Goal: Information Seeking & Learning: Learn about a topic

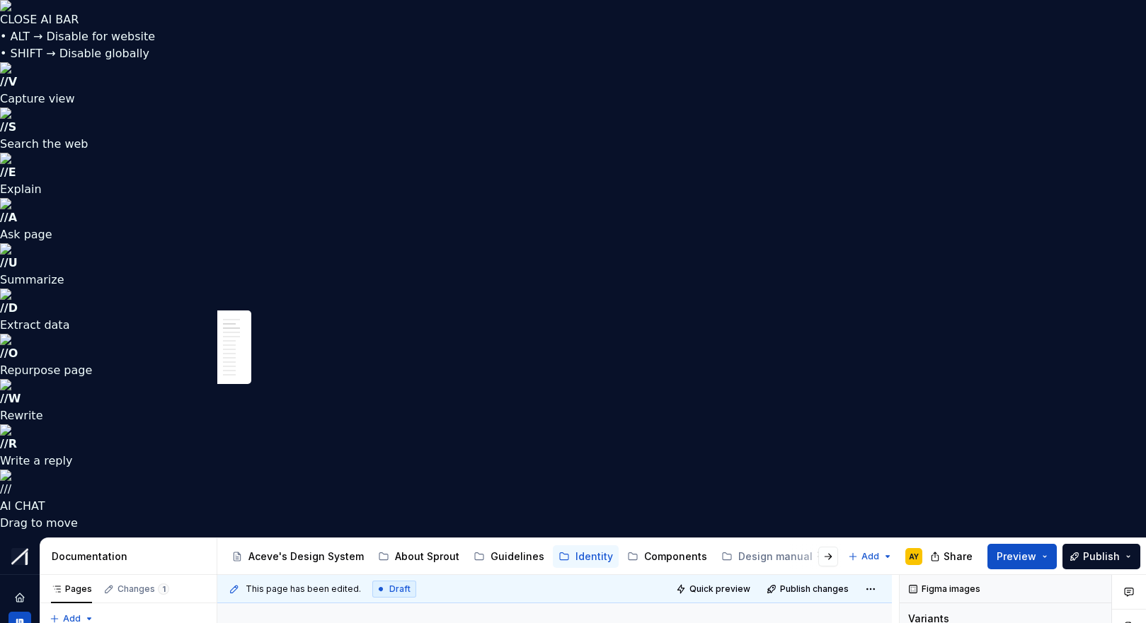
scroll to position [442, 0]
type textarea "*"
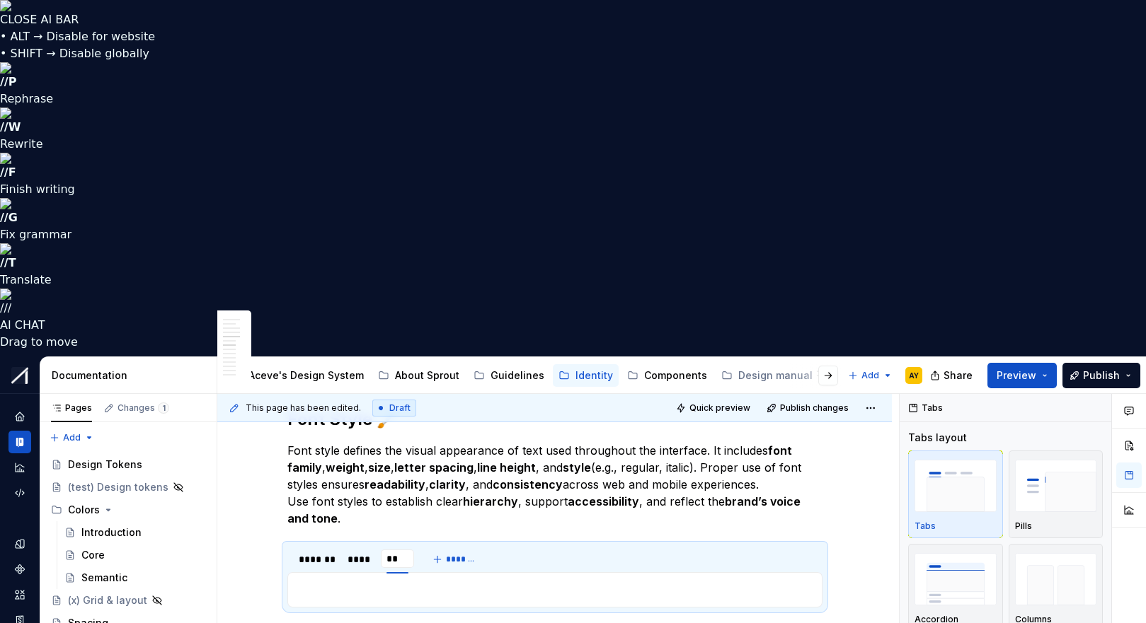
type input "*"
type input "******"
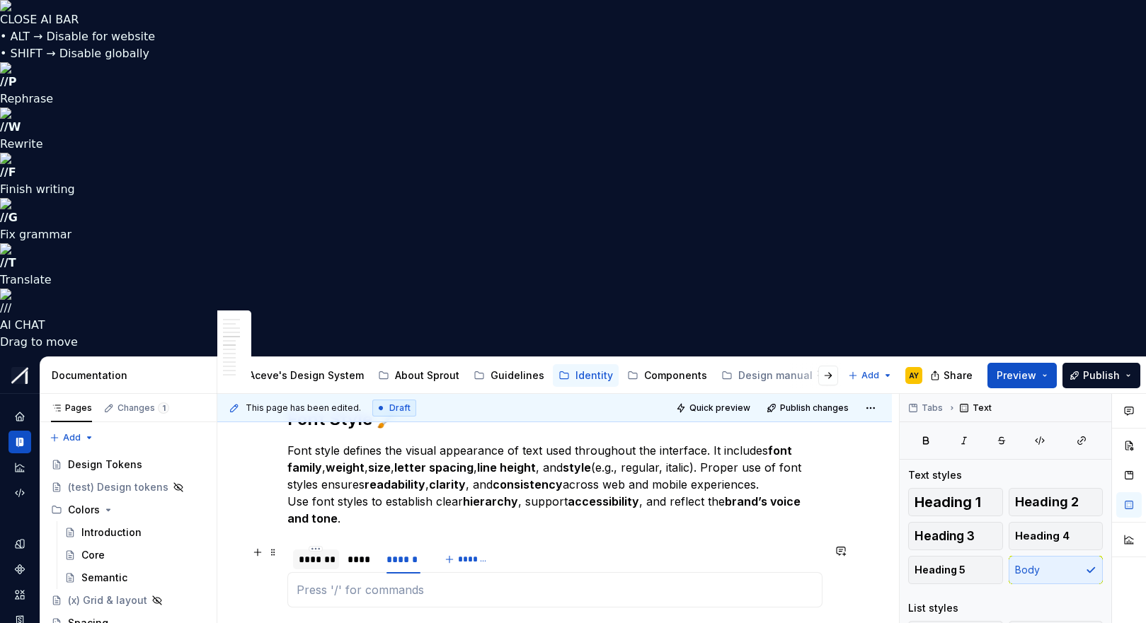
click at [328, 553] on div "*******" at bounding box center [316, 560] width 35 height 14
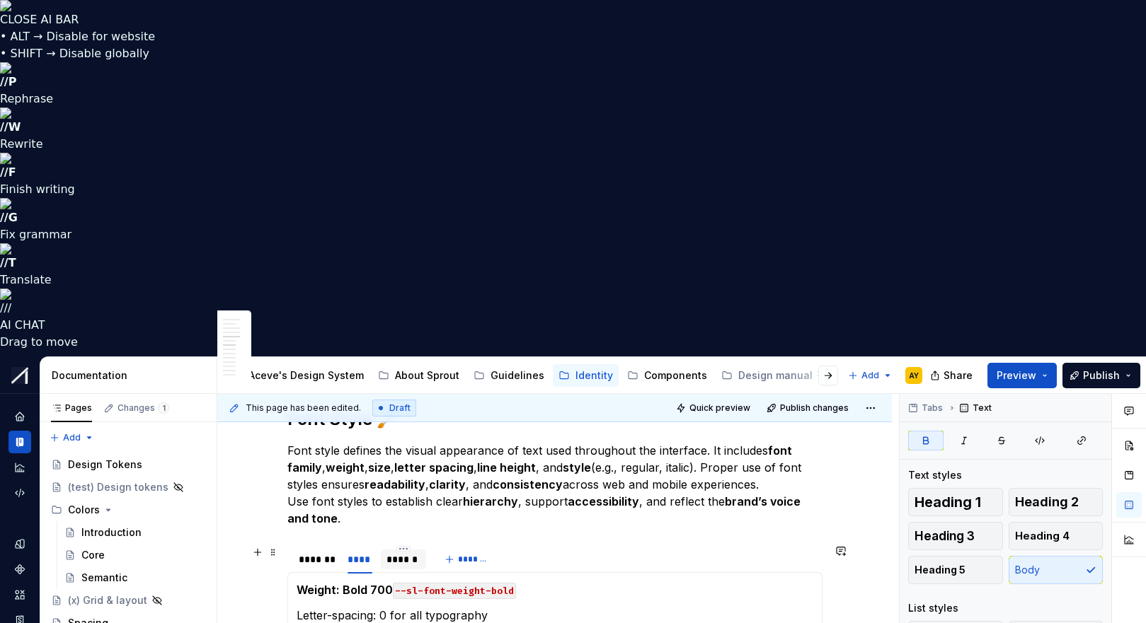
click at [406, 553] on div "******" at bounding box center [403, 560] width 34 height 14
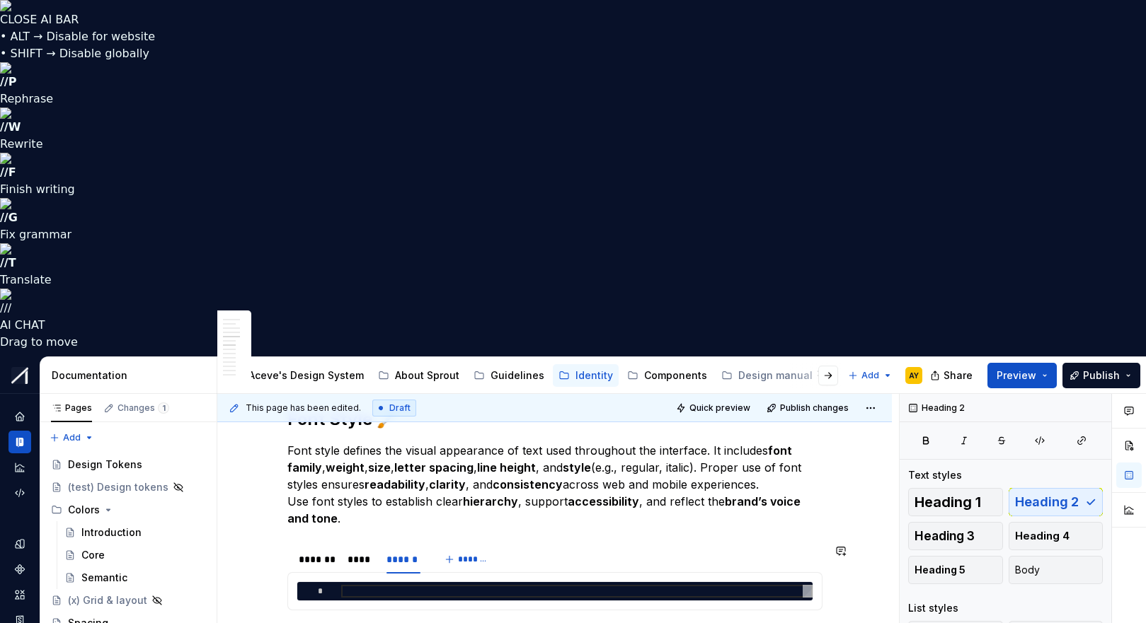
click at [311, 582] on div "*" at bounding box center [554, 591] width 515 height 18
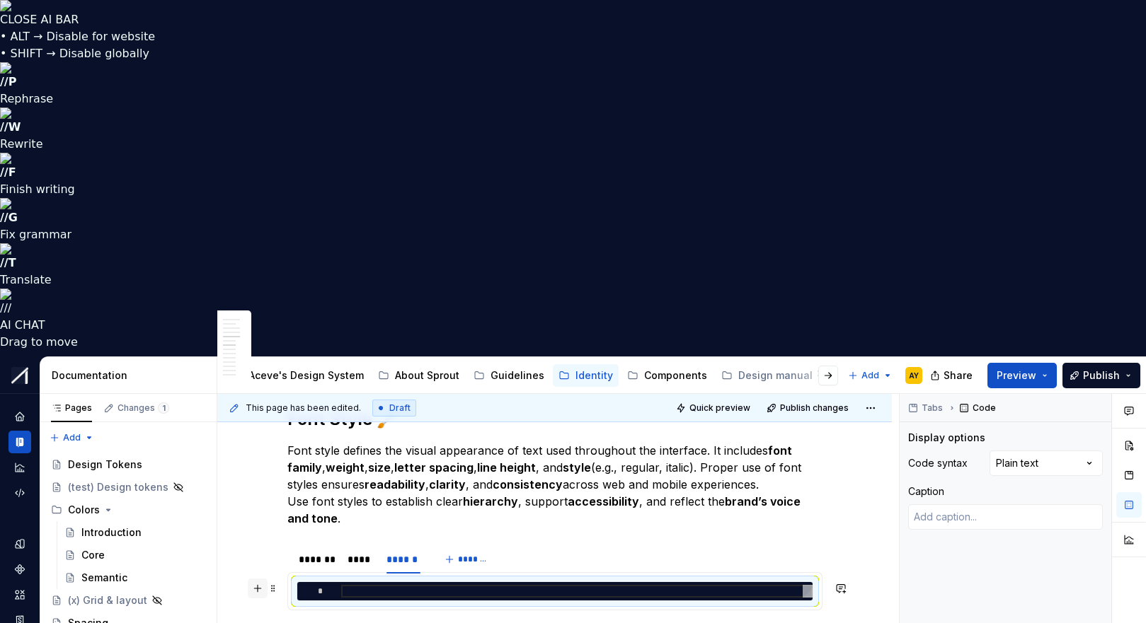
click at [266, 579] on button "button" at bounding box center [258, 589] width 20 height 20
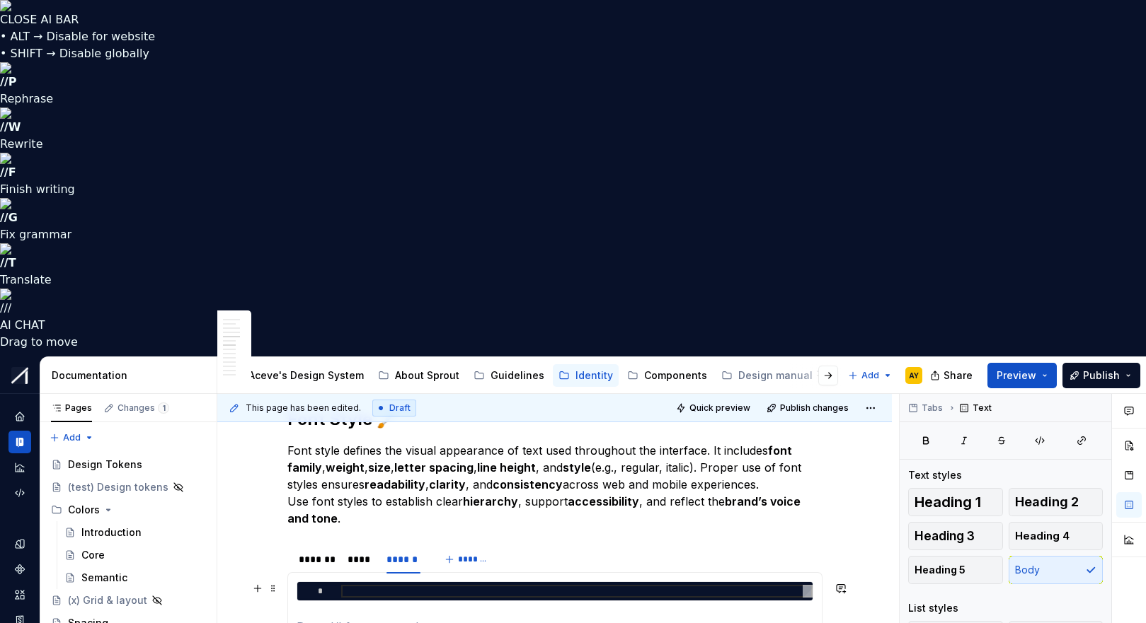
click at [315, 582] on section-item-column "*" at bounding box center [554, 609] width 517 height 54
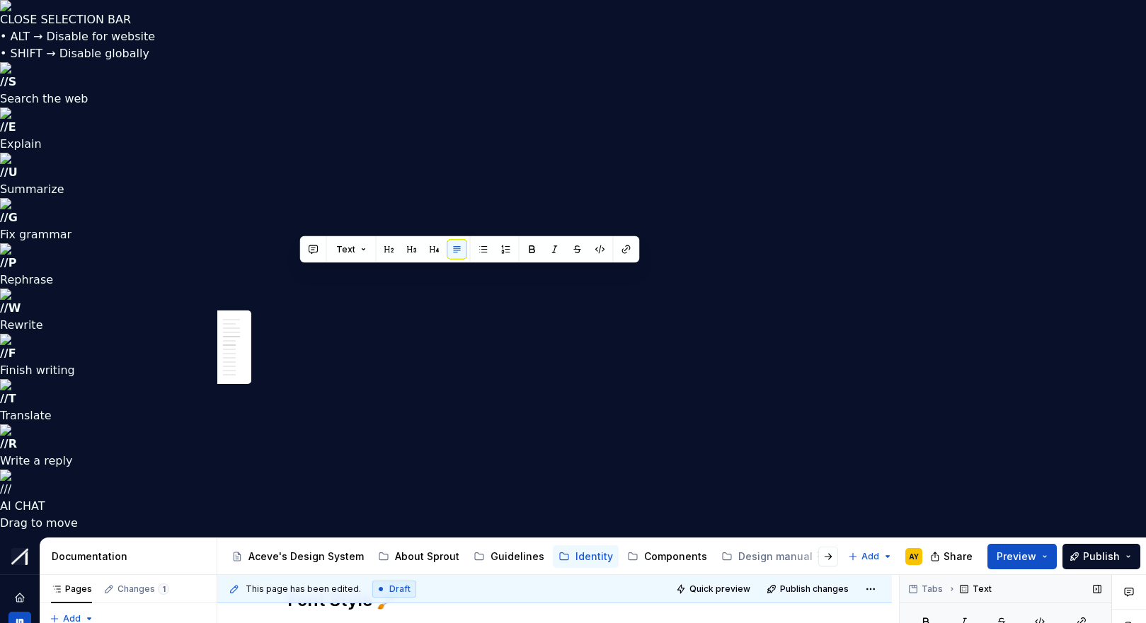
drag, startPoint x: 300, startPoint y: 272, endPoint x: 964, endPoint y: 185, distance: 669.3
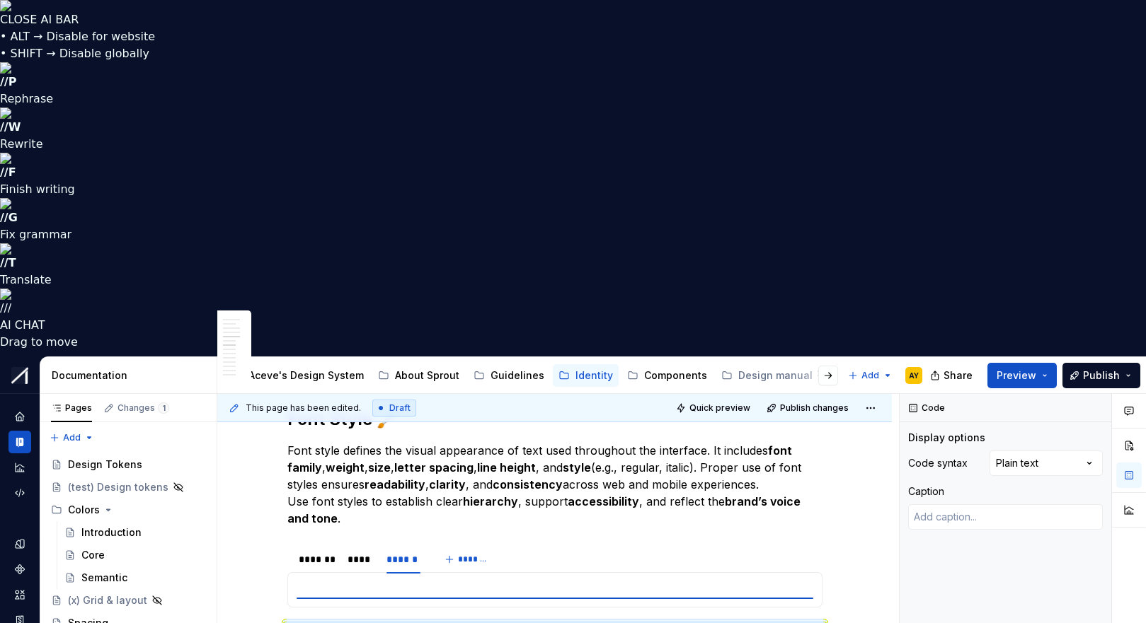
scroll to position [0, 0]
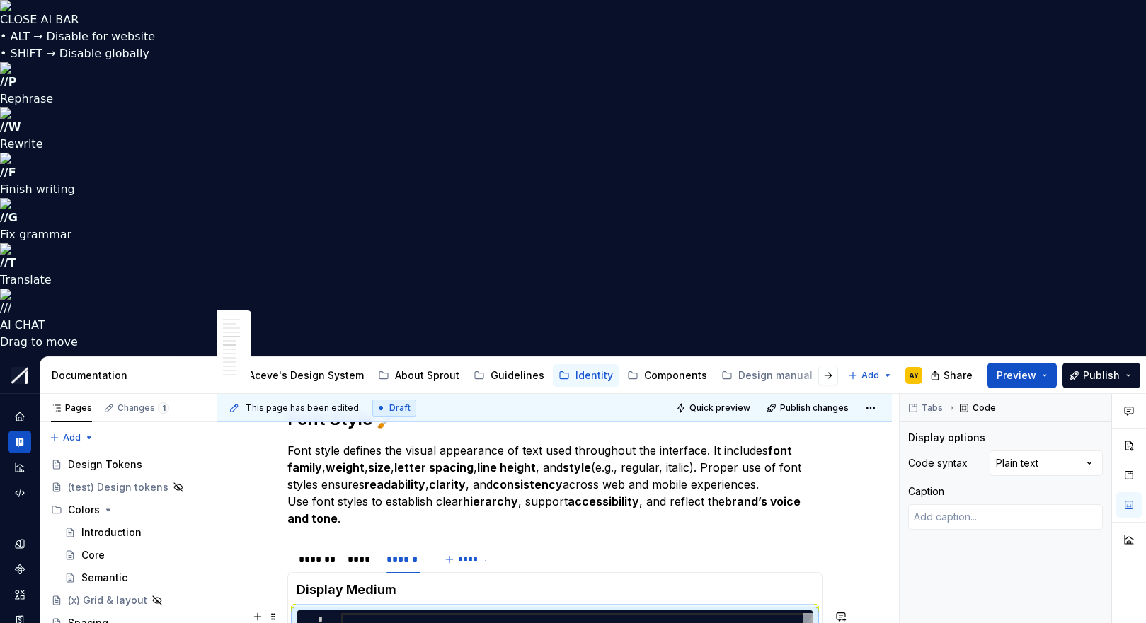
click at [354, 613] on div at bounding box center [576, 619] width 471 height 13
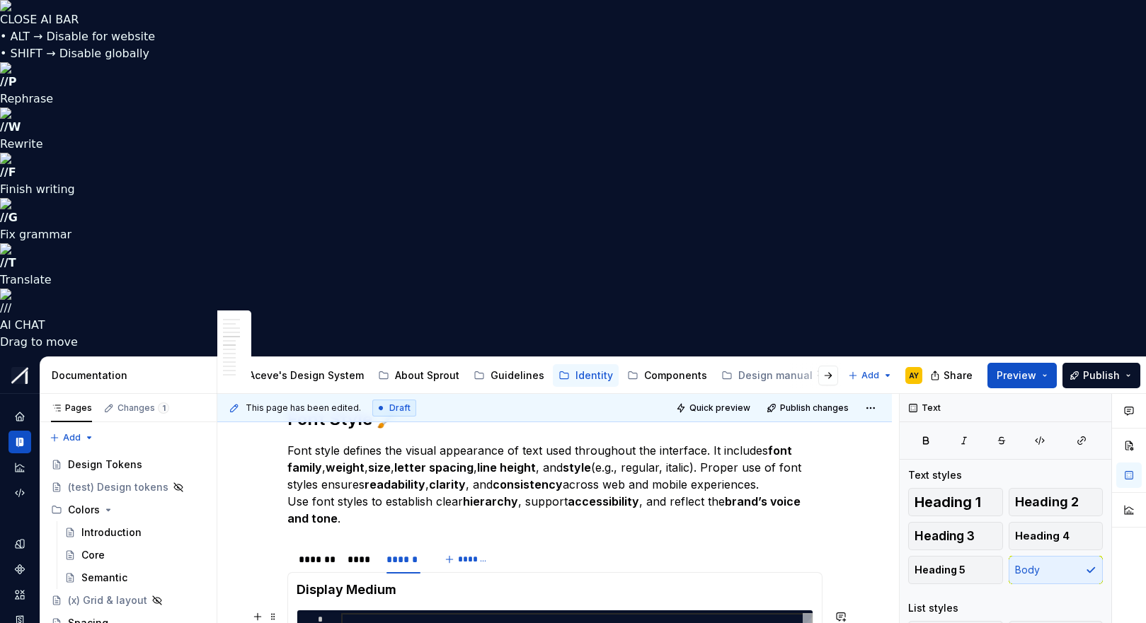
click at [788, 613] on div at bounding box center [576, 619] width 471 height 13
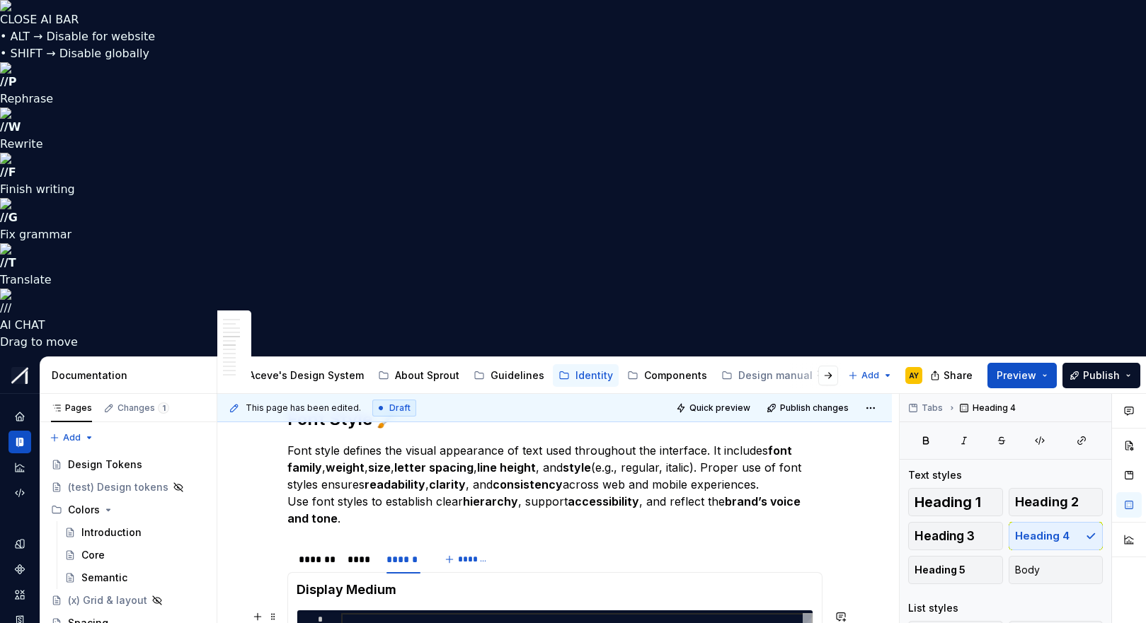
click at [813, 610] on div "*" at bounding box center [554, 620] width 517 height 20
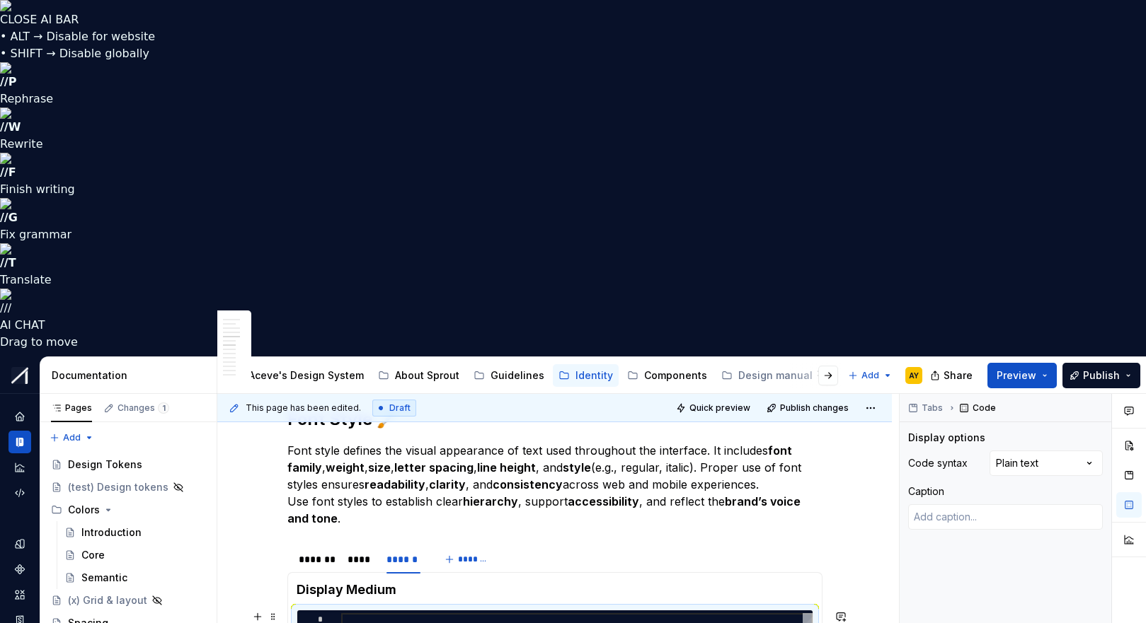
click at [813, 610] on div "*" at bounding box center [554, 620] width 517 height 20
click at [359, 613] on div at bounding box center [576, 619] width 471 height 13
type textarea "*"
type textarea "**********"
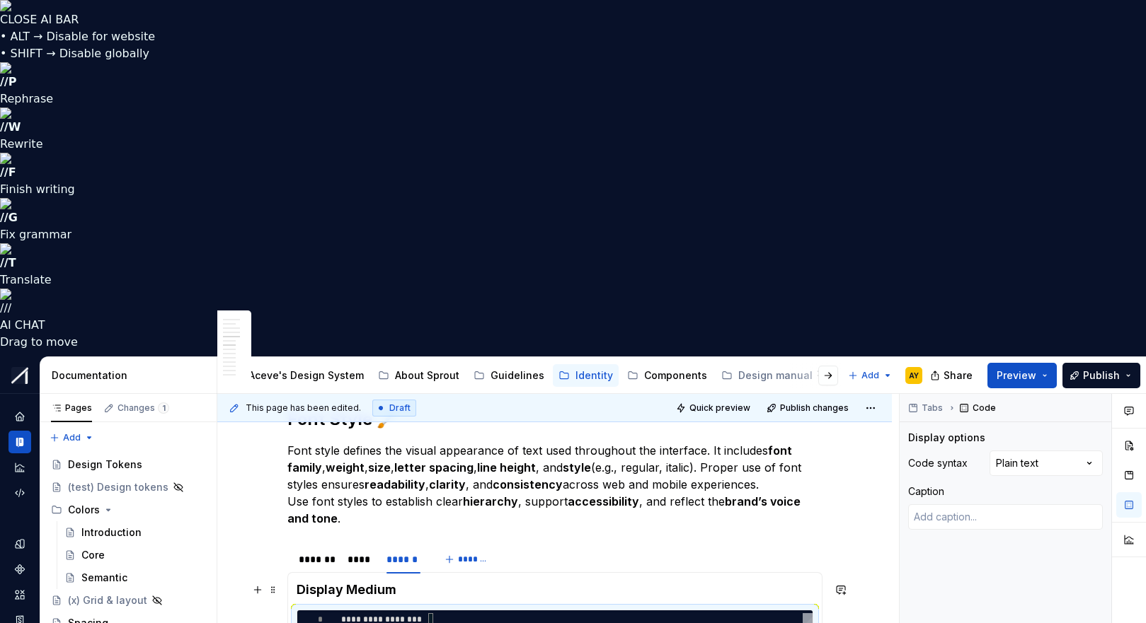
click at [316, 582] on h4 "Display Medium" at bounding box center [554, 590] width 517 height 17
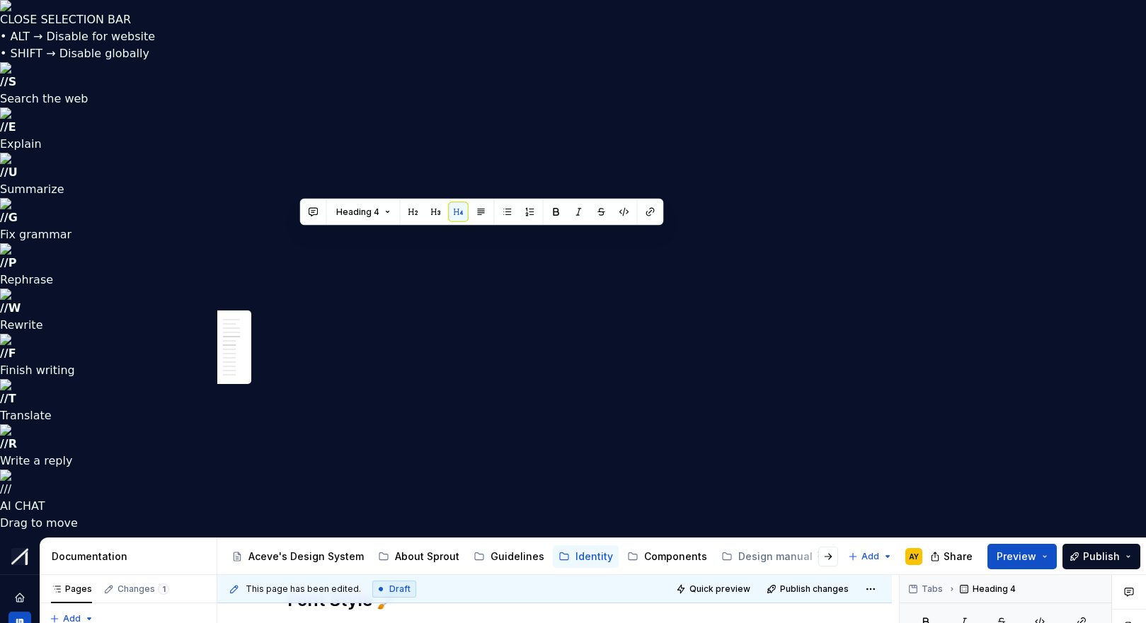
drag, startPoint x: 344, startPoint y: 239, endPoint x: 283, endPoint y: 236, distance: 60.9
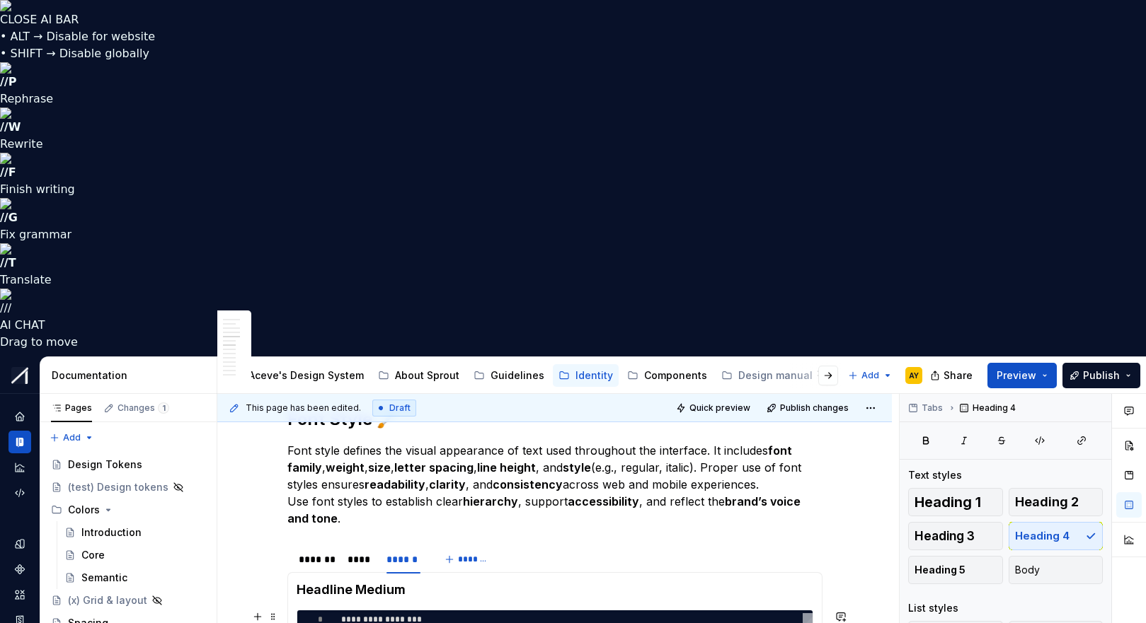
type textarea "*"
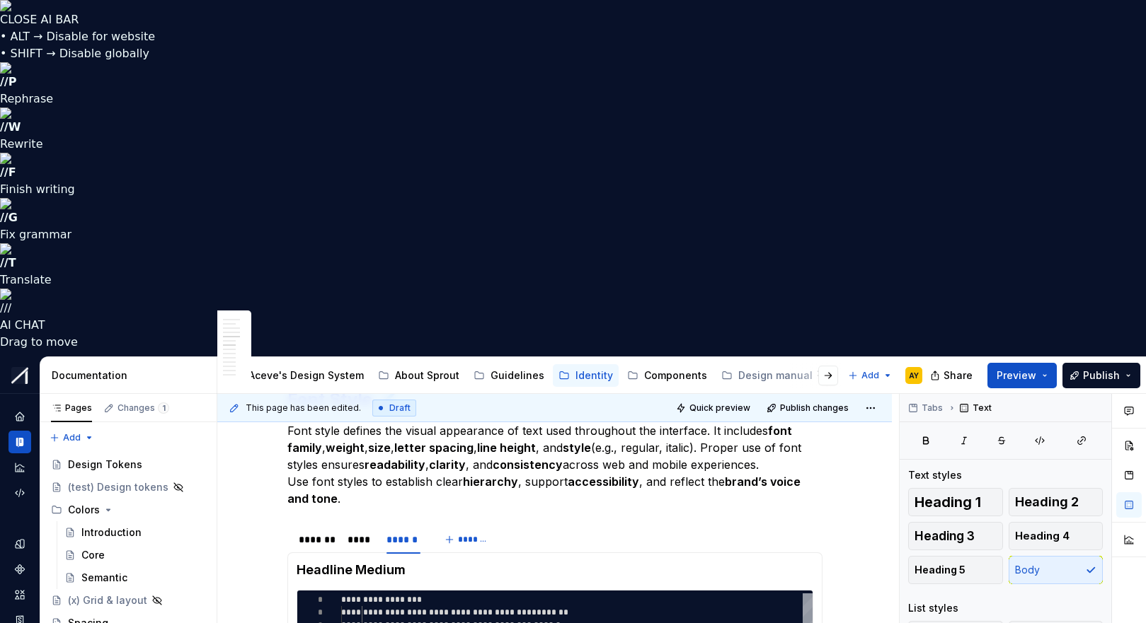
scroll to position [1659, 0]
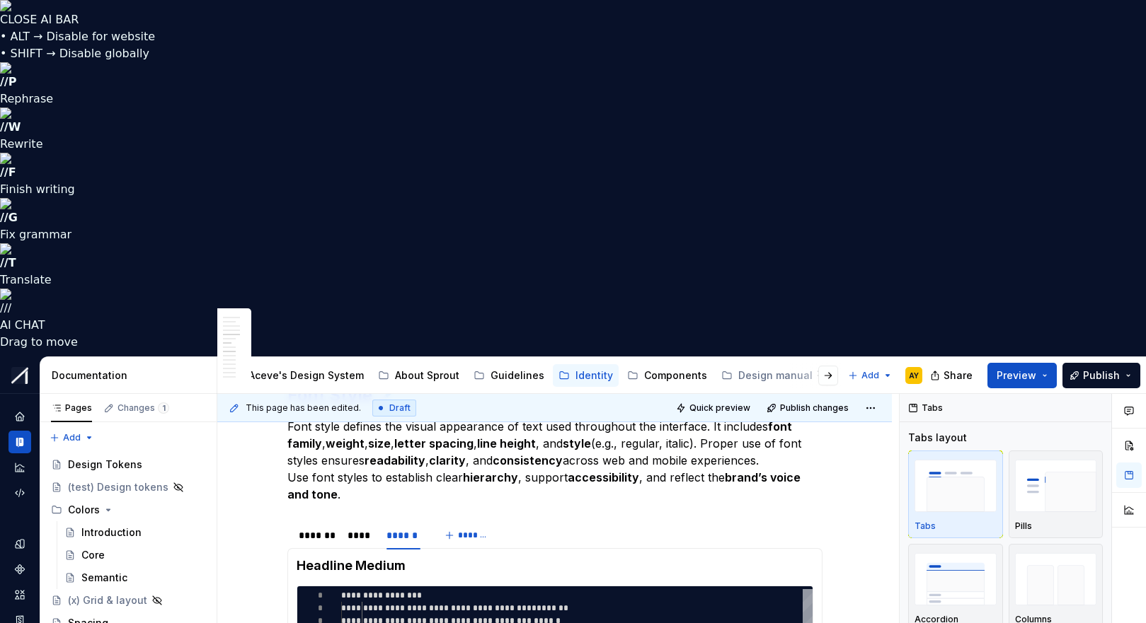
type input "******"
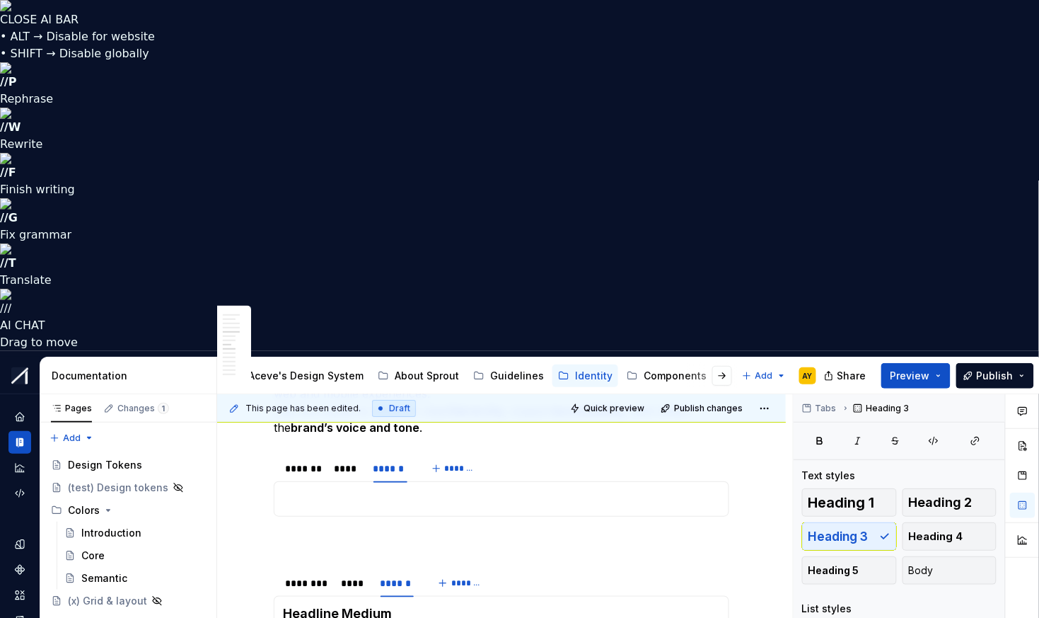
scroll to position [1654, 0]
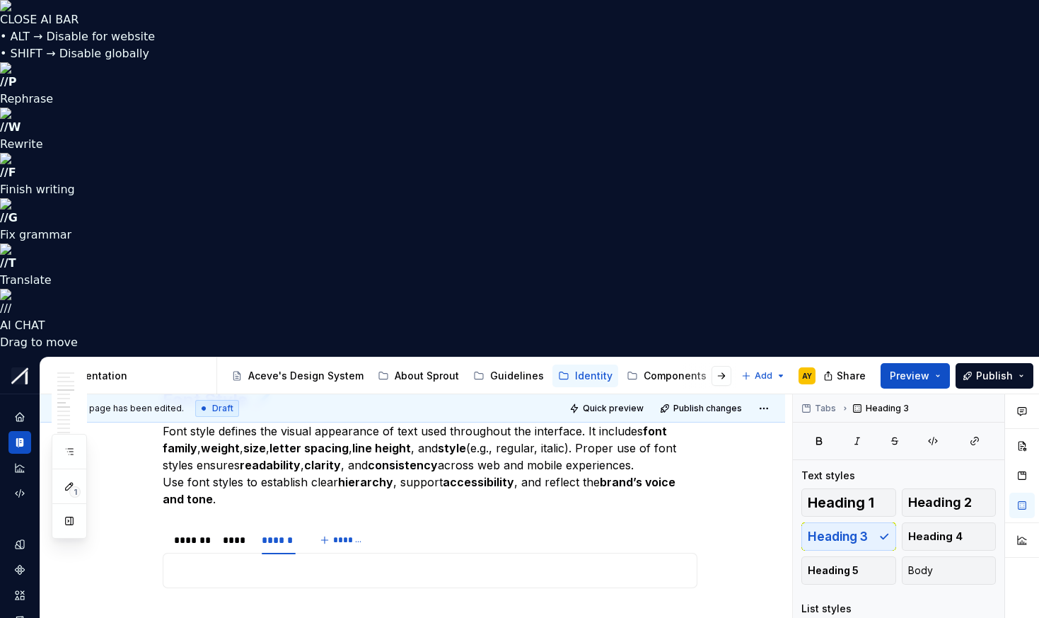
drag, startPoint x: 369, startPoint y: 421, endPoint x: 195, endPoint y: 439, distance: 175.0
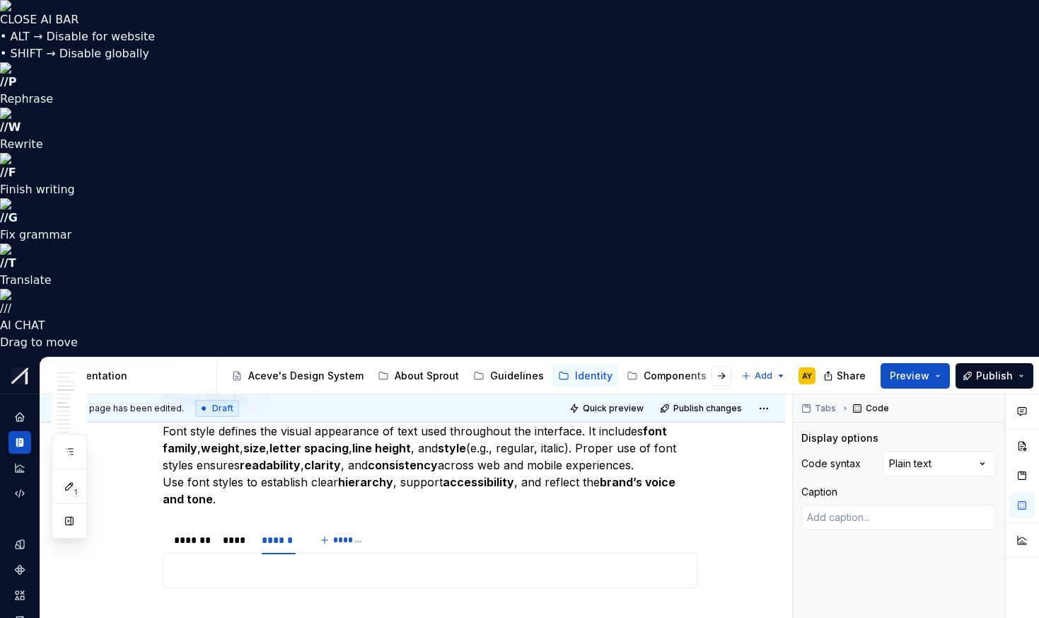
type textarea "*"
type textarea "**********"
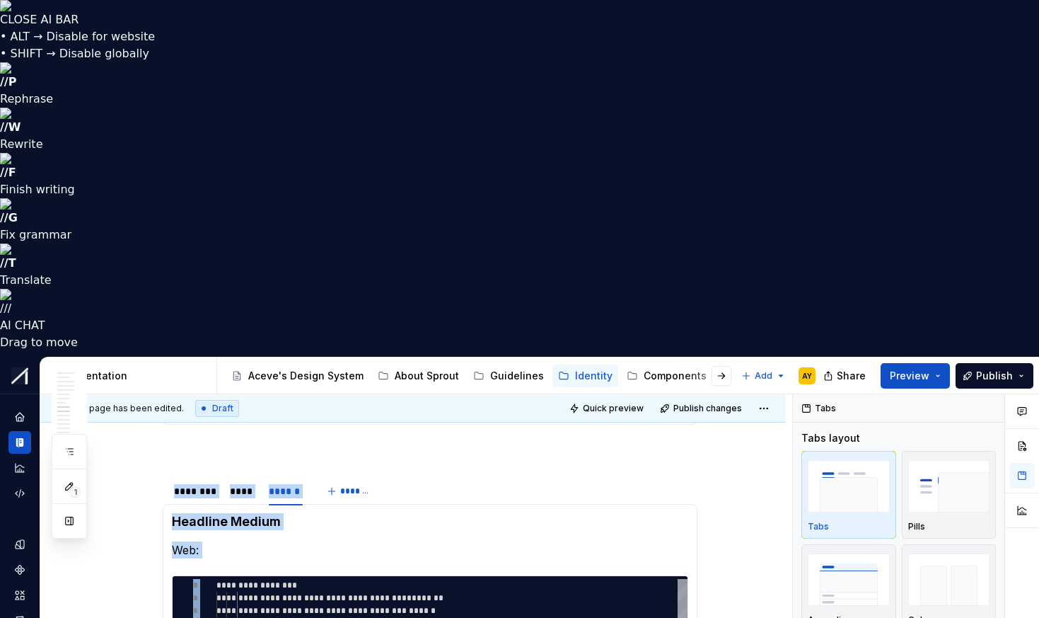
scroll to position [1597, 0]
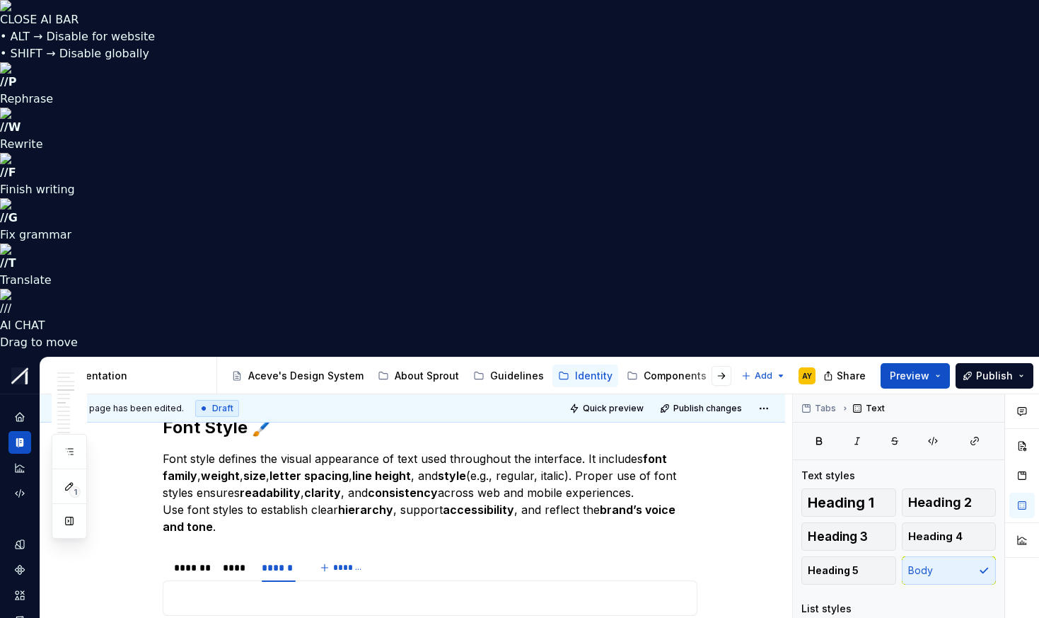
scroll to position [1627, 0]
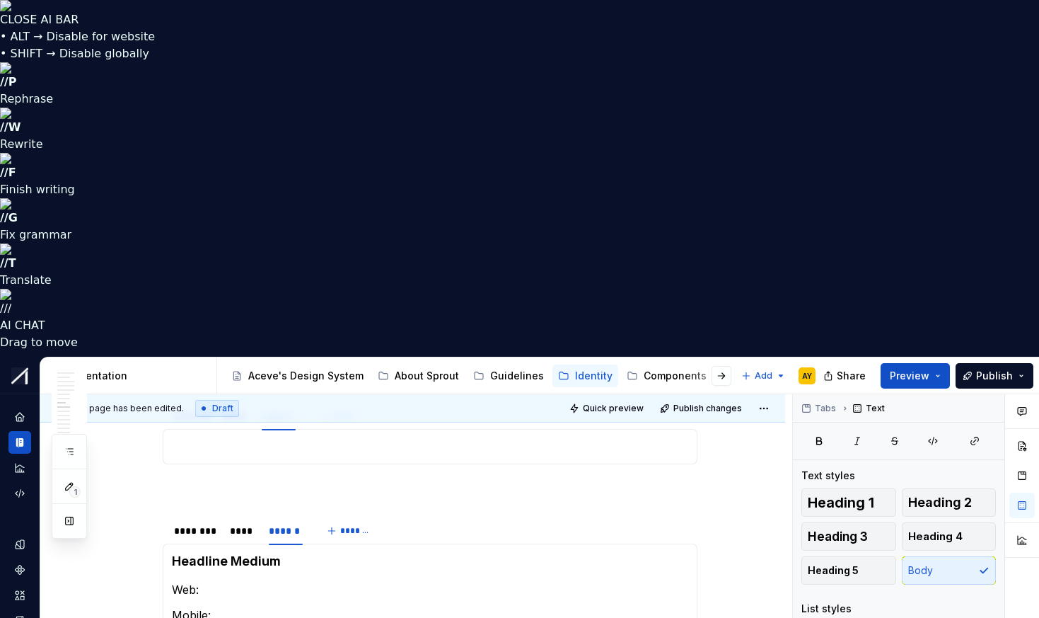
scroll to position [1779, 0]
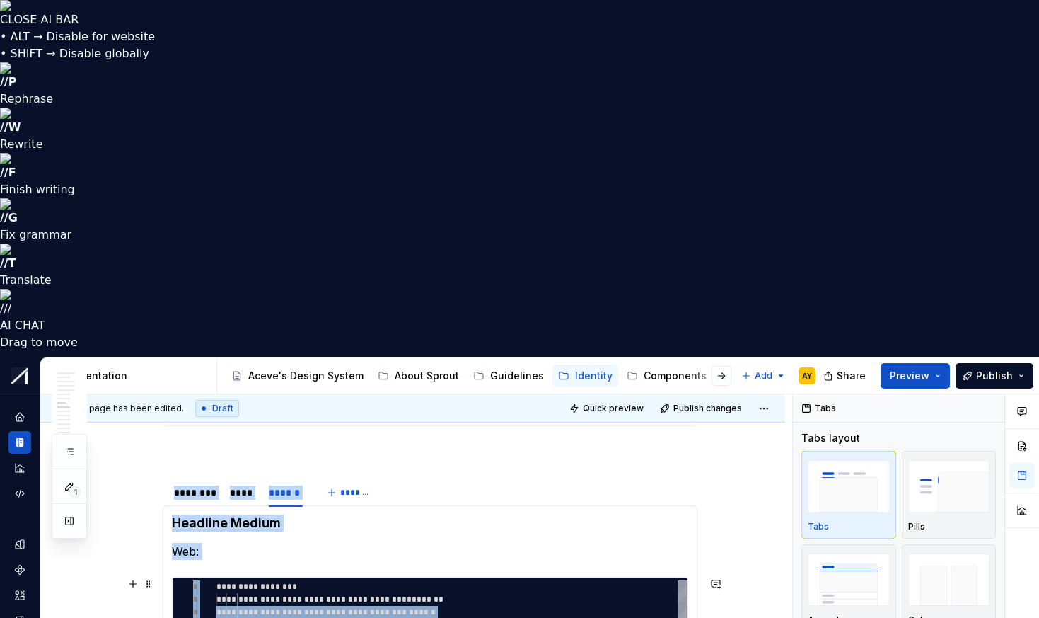
scroll to position [1814, 0]
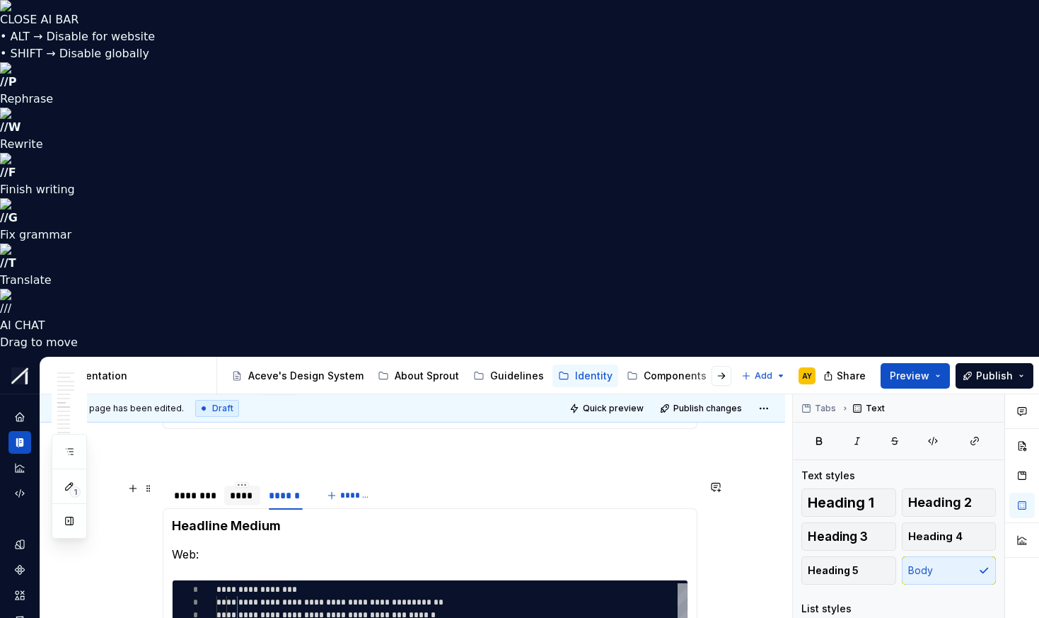
click at [247, 488] on div "****" at bounding box center [242, 495] width 25 height 14
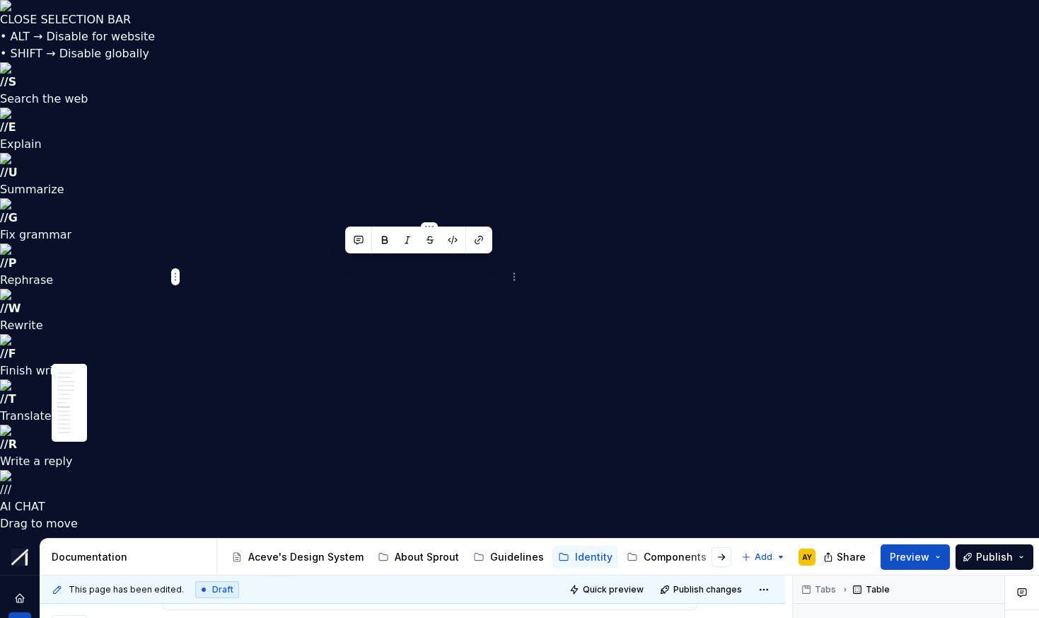
drag, startPoint x: 342, startPoint y: 265, endPoint x: 475, endPoint y: 326, distance: 146.6
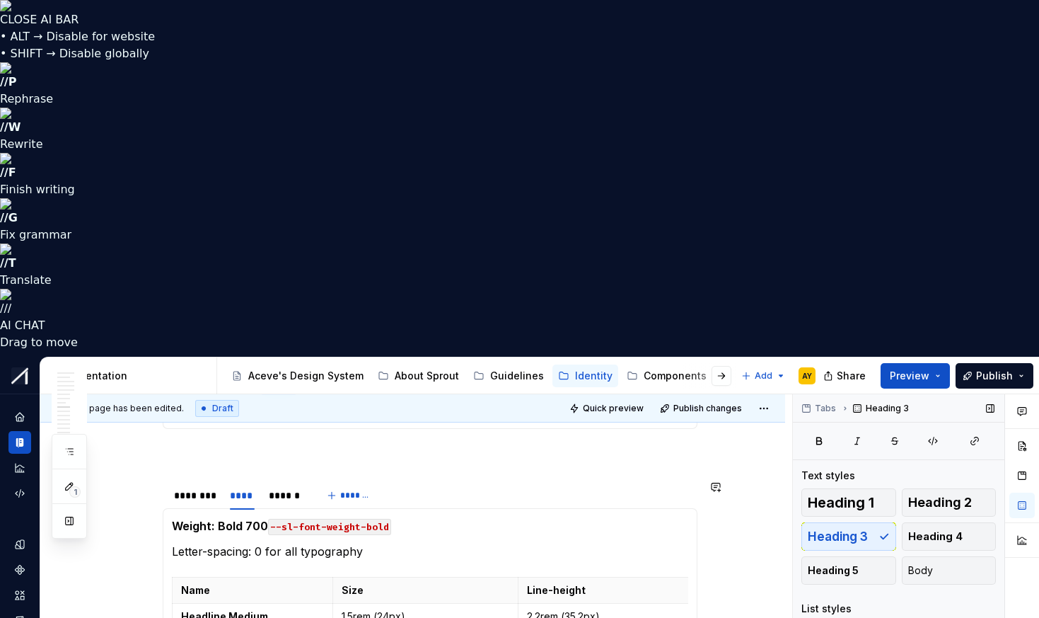
drag, startPoint x: 570, startPoint y: 410, endPoint x: 821, endPoint y: 434, distance: 253.0
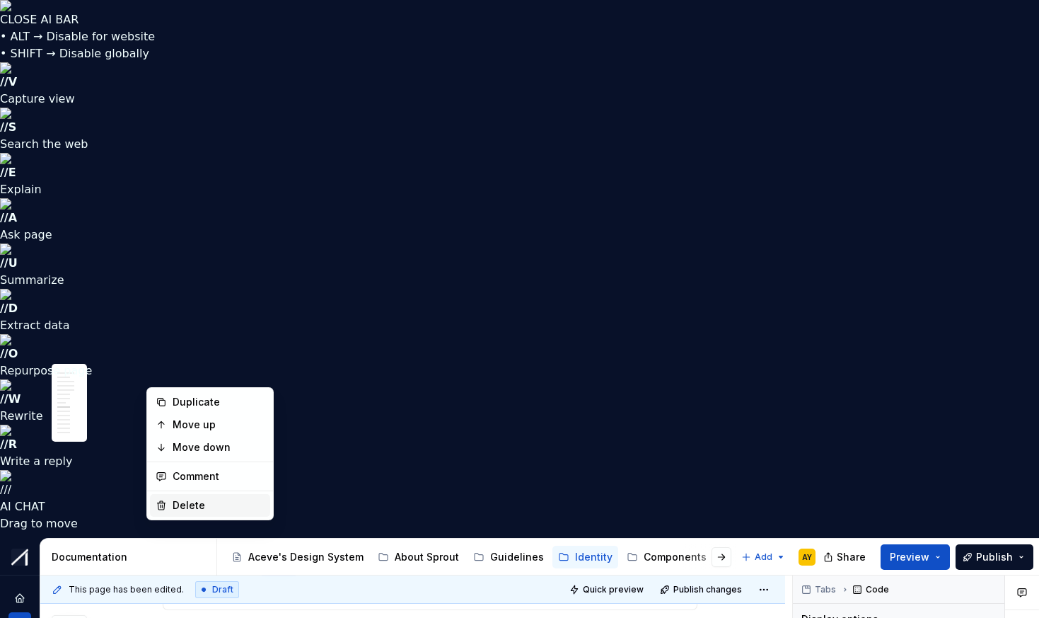
click at [187, 508] on div "Delete" at bounding box center [219, 505] width 92 height 14
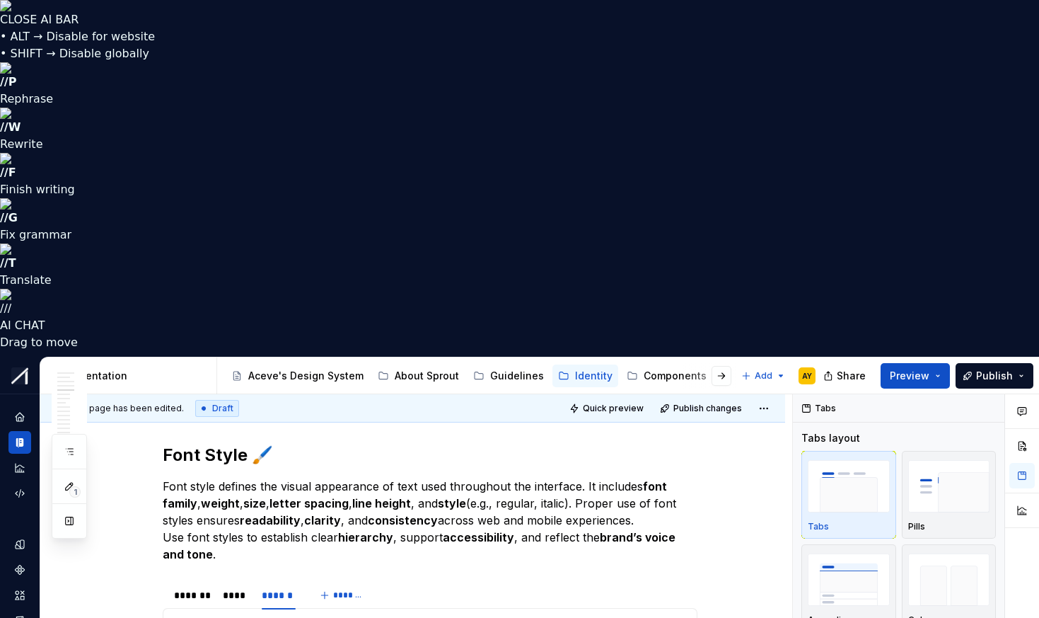
scroll to position [1630, 0]
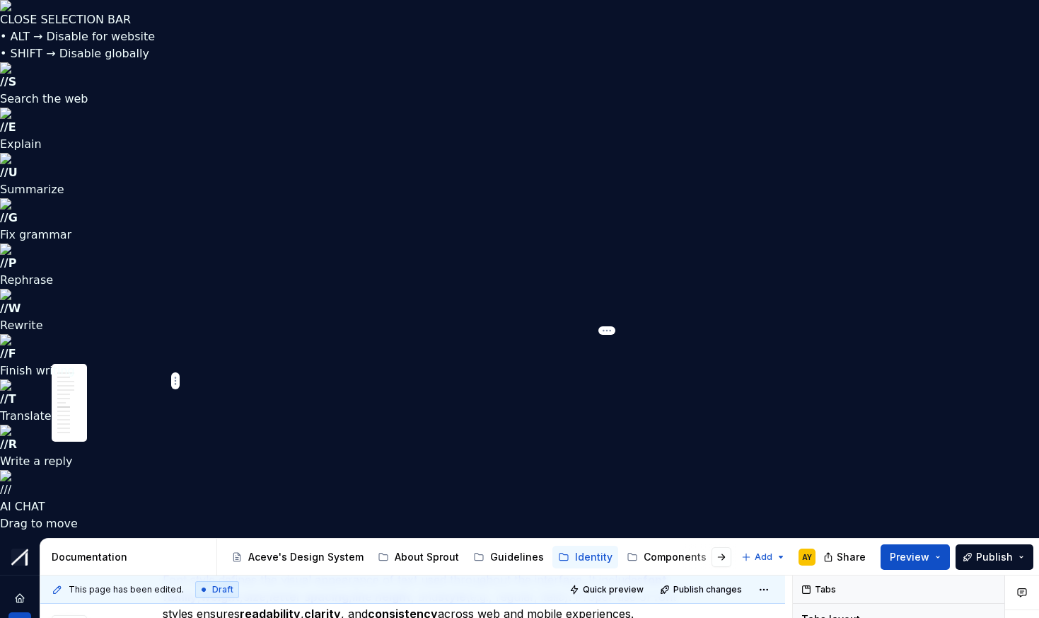
scroll to position [1710, 0]
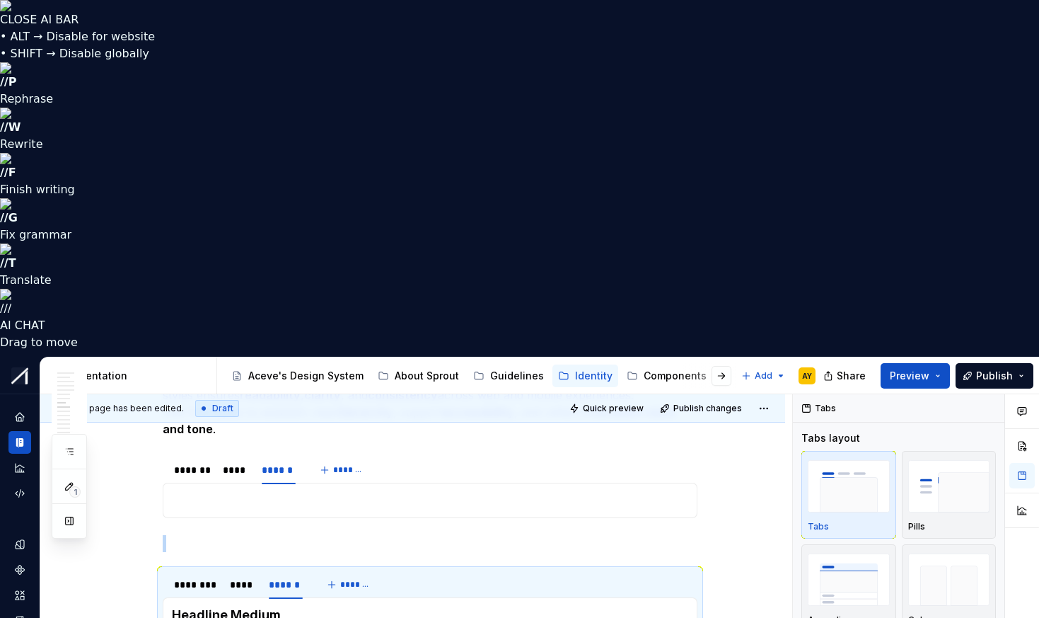
scroll to position [1727, 0]
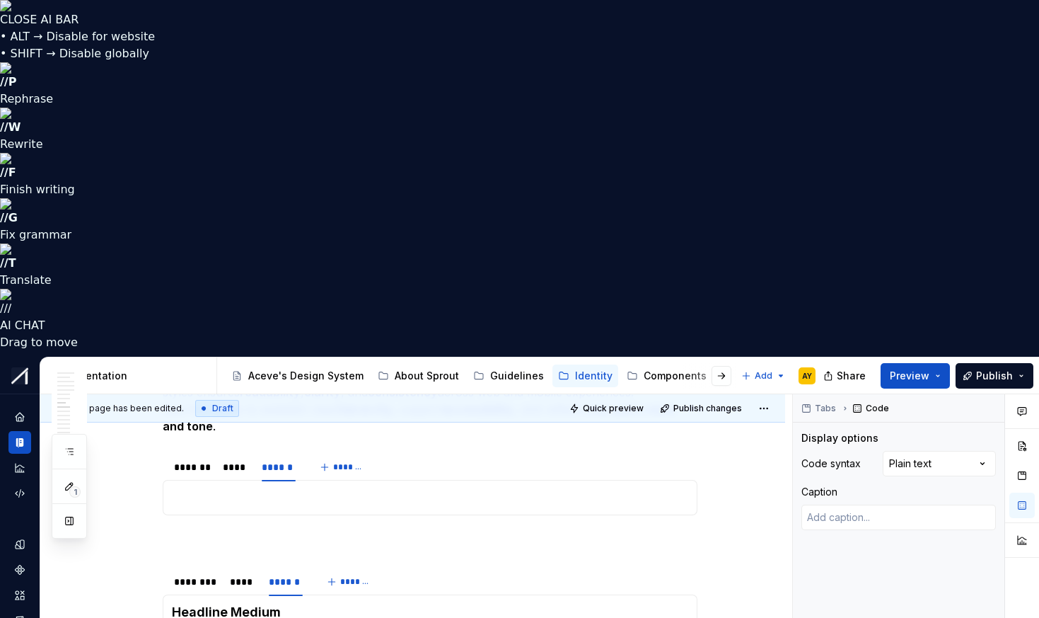
scroll to position [0, 67]
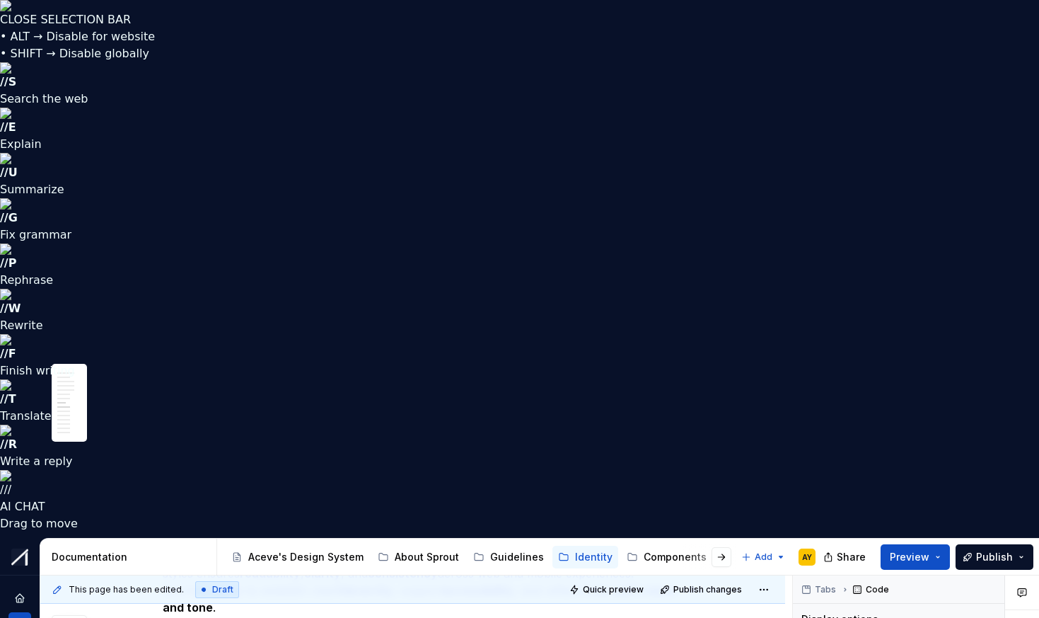
drag, startPoint x: 227, startPoint y: 323, endPoint x: 306, endPoint y: 318, distance: 78.7
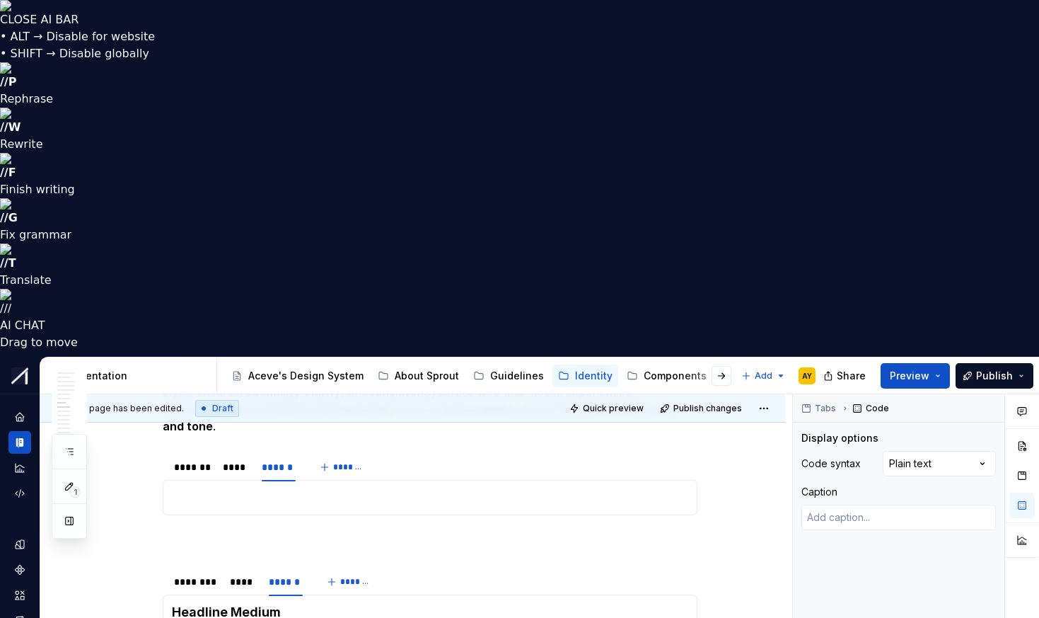
click at [250, 575] on div "****" at bounding box center [242, 582] width 25 height 14
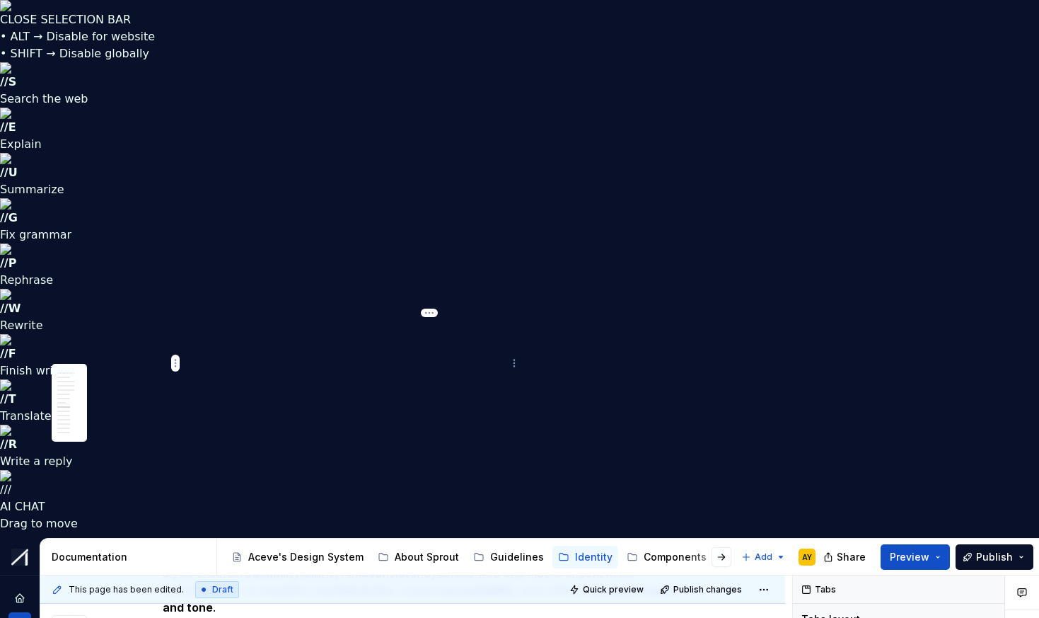
drag, startPoint x: 369, startPoint y: 376, endPoint x: 346, endPoint y: 375, distance: 23.4
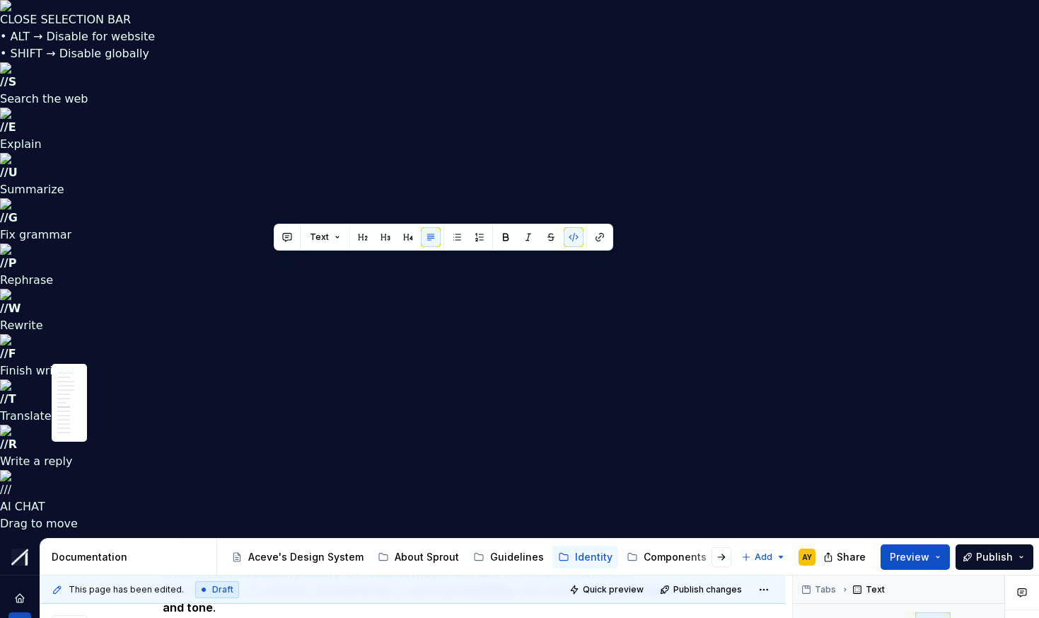
drag, startPoint x: 272, startPoint y: 265, endPoint x: 329, endPoint y: 282, distance: 59.3
copy code "--sl-font-weight-bold"
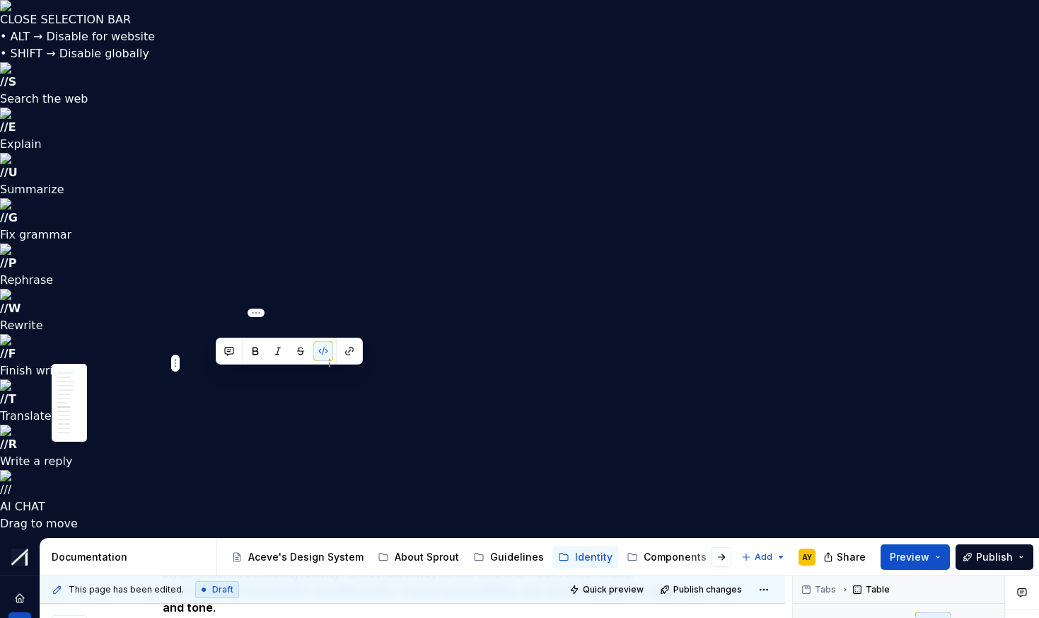
drag, startPoint x: 217, startPoint y: 374, endPoint x: 293, endPoint y: 372, distance: 76.4
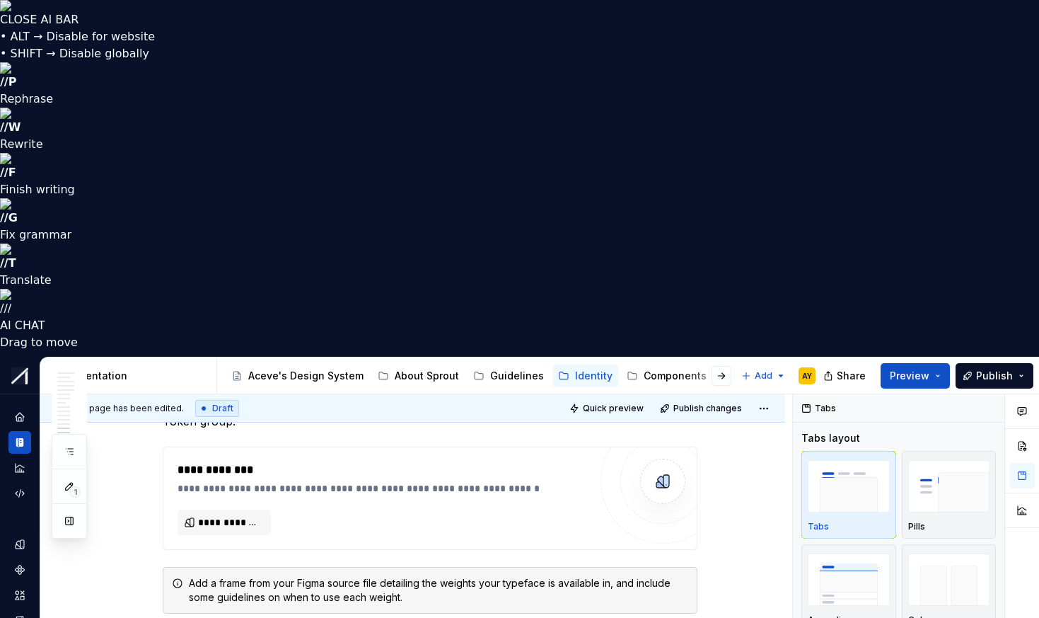
scroll to position [4395, 0]
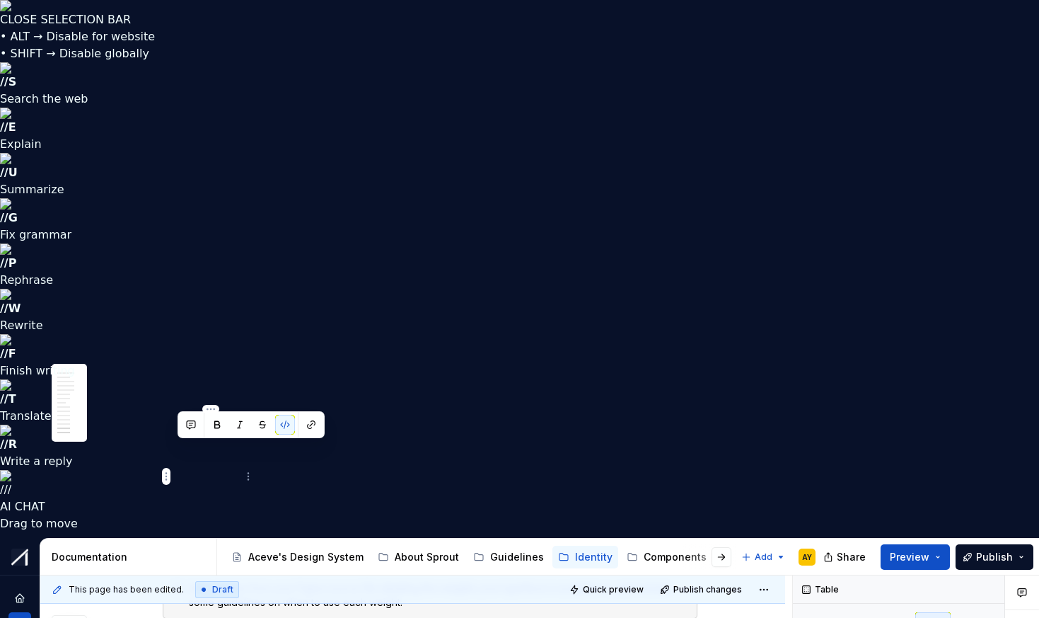
drag, startPoint x: 175, startPoint y: 449, endPoint x: 236, endPoint y: 461, distance: 62.0
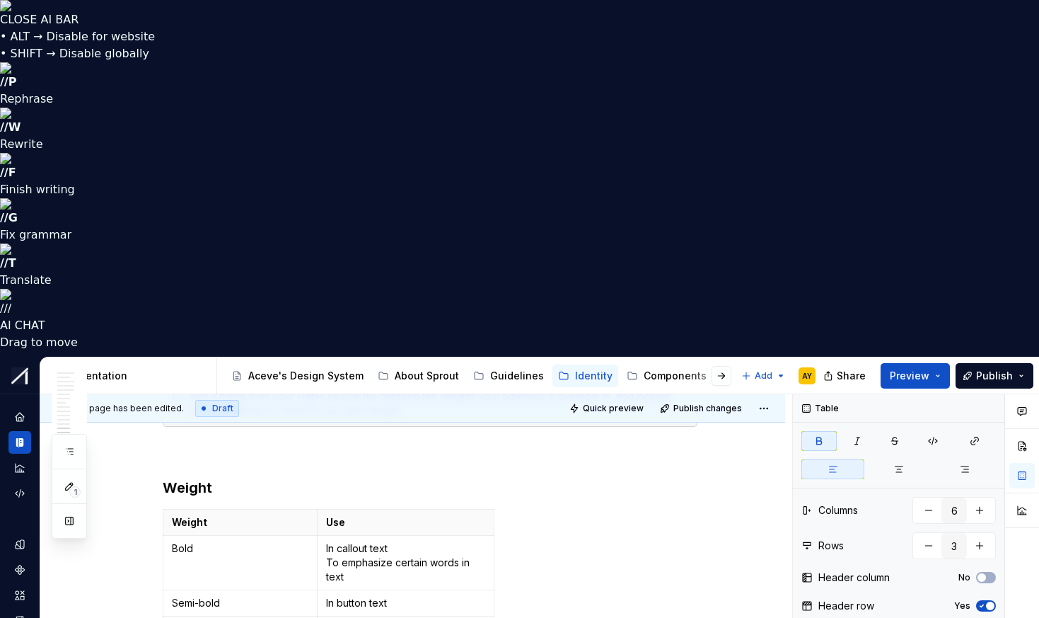
scroll to position [4419, 0]
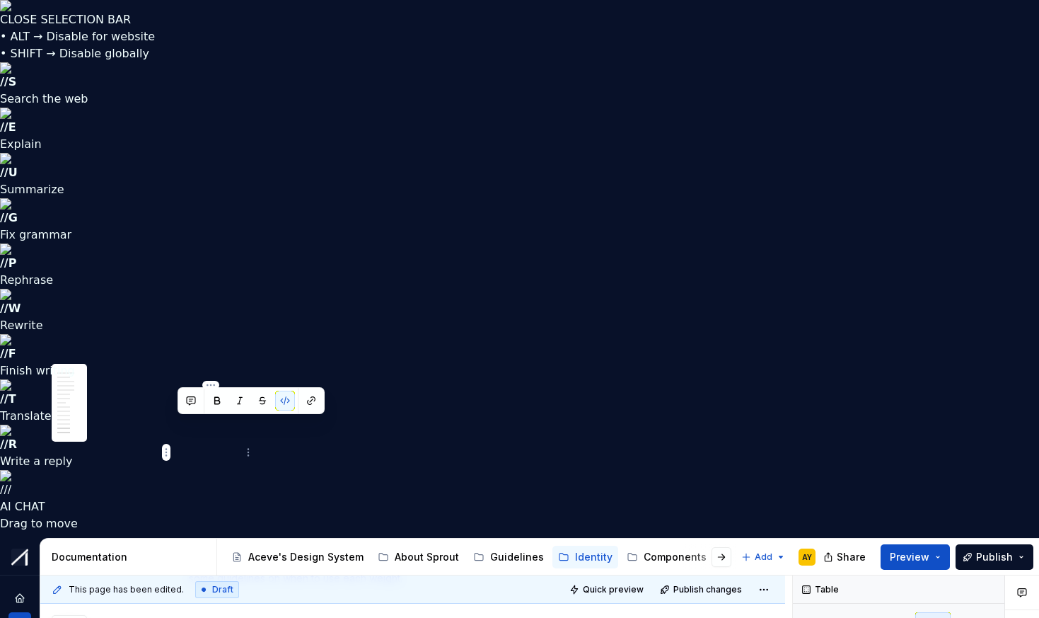
drag, startPoint x: 177, startPoint y: 424, endPoint x: 207, endPoint y: 423, distance: 30.4
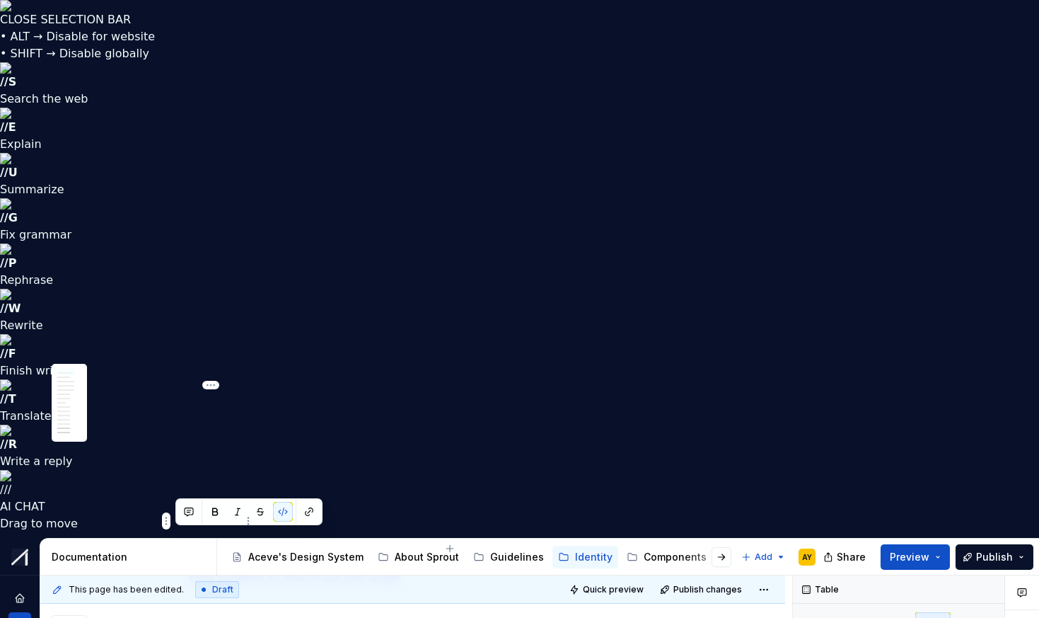
drag, startPoint x: 179, startPoint y: 536, endPoint x: 236, endPoint y: 533, distance: 57.4
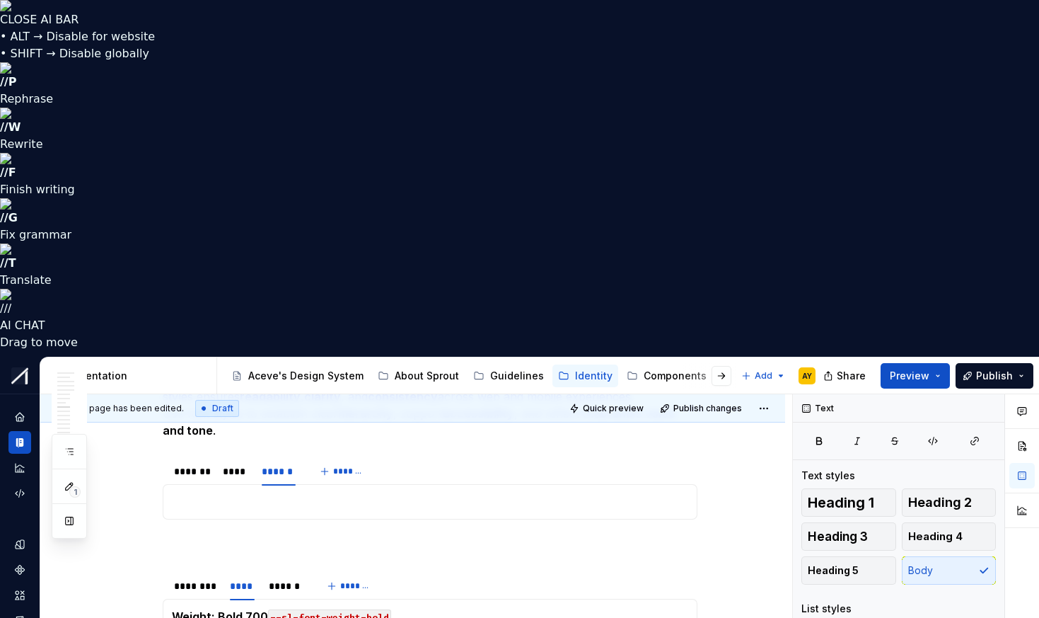
scroll to position [1719, 0]
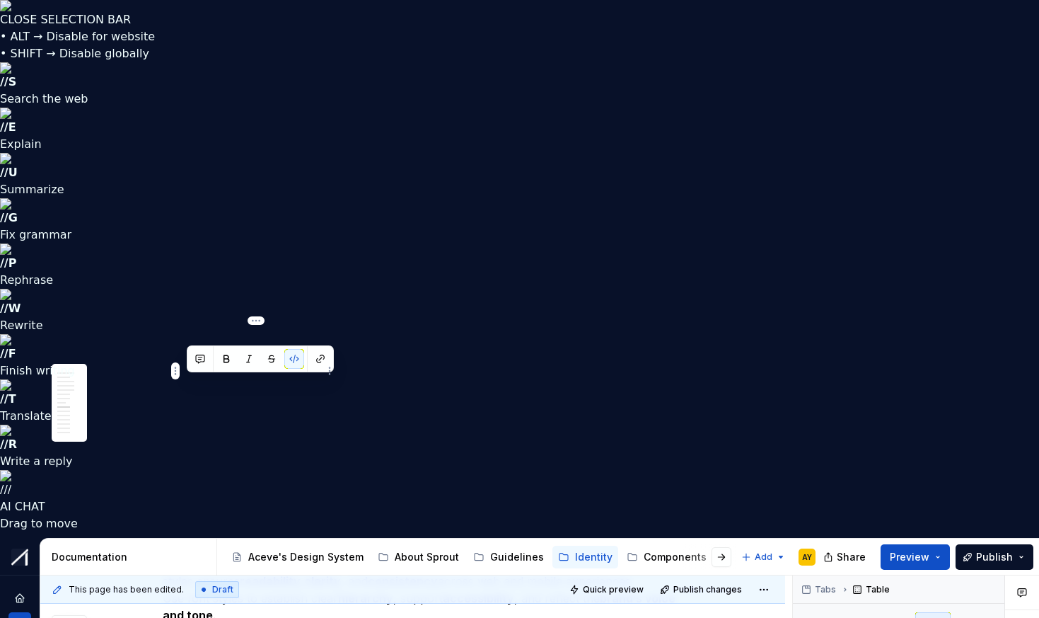
drag, startPoint x: 188, startPoint y: 384, endPoint x: 272, endPoint y: 381, distance: 83.6
drag, startPoint x: 188, startPoint y: 384, endPoint x: 270, endPoint y: 384, distance: 81.4
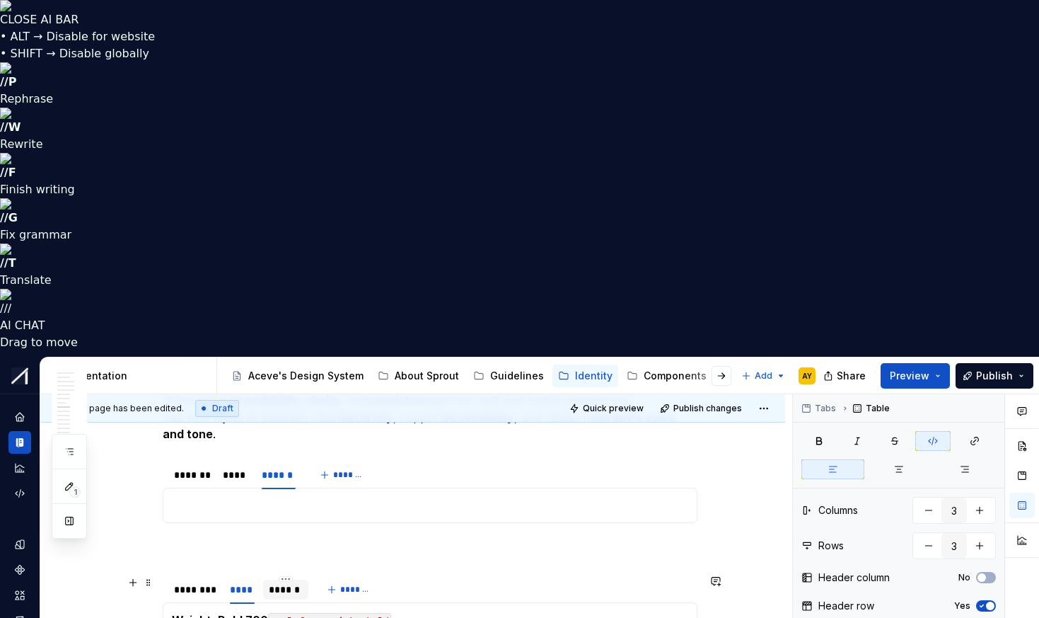
click at [286, 582] on div "******" at bounding box center [286, 589] width 34 height 14
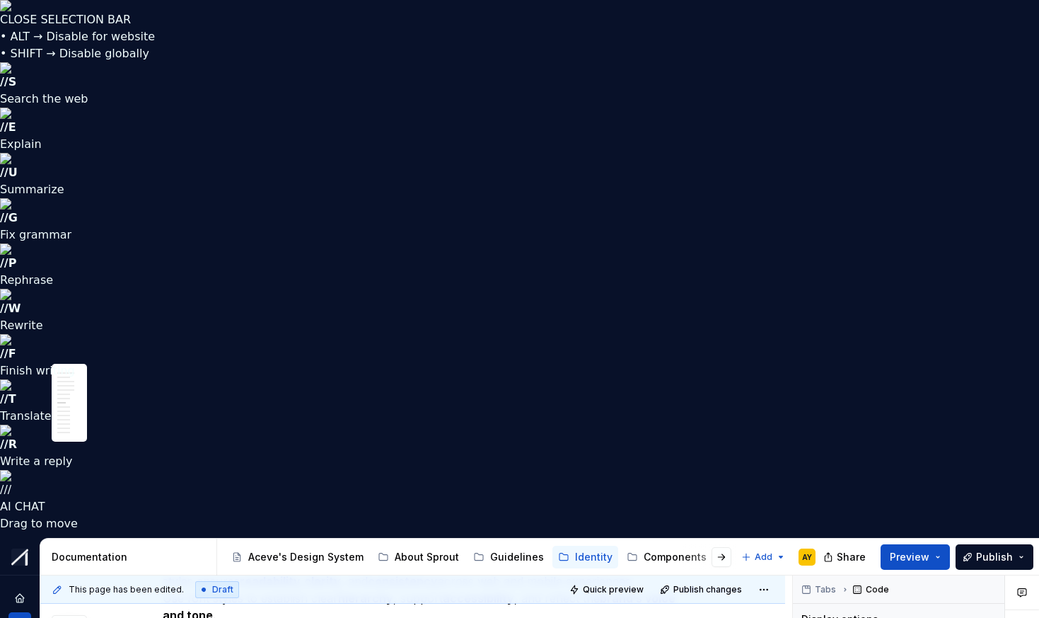
scroll to position [0, 82]
drag, startPoint x: 238, startPoint y: 466, endPoint x: 299, endPoint y: 462, distance: 60.2
drag, startPoint x: 301, startPoint y: 464, endPoint x: 227, endPoint y: 468, distance: 74.4
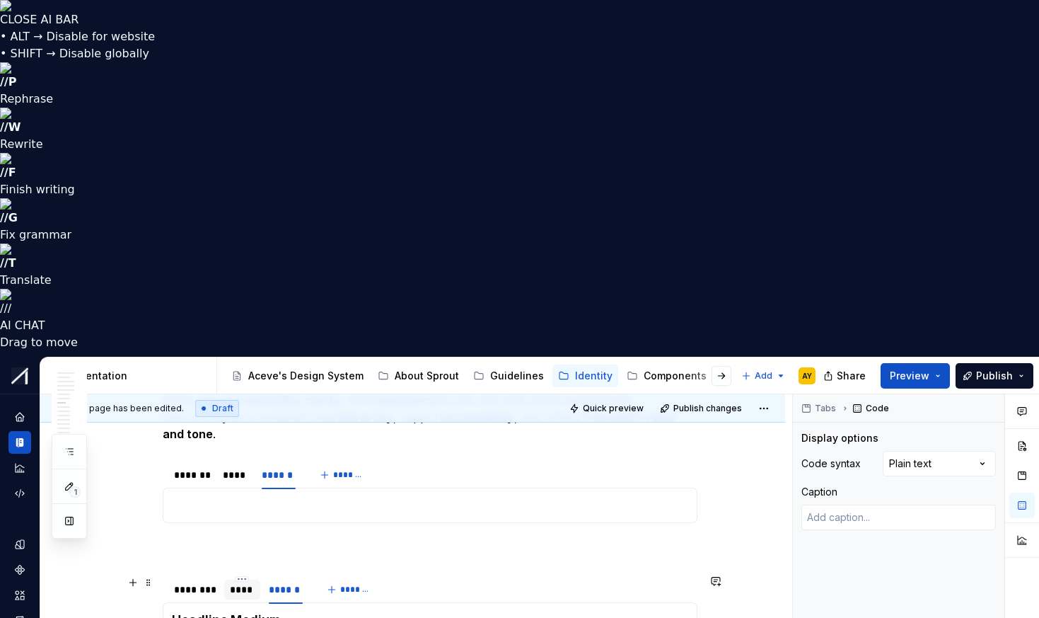
click at [246, 582] on div "****" at bounding box center [242, 589] width 25 height 14
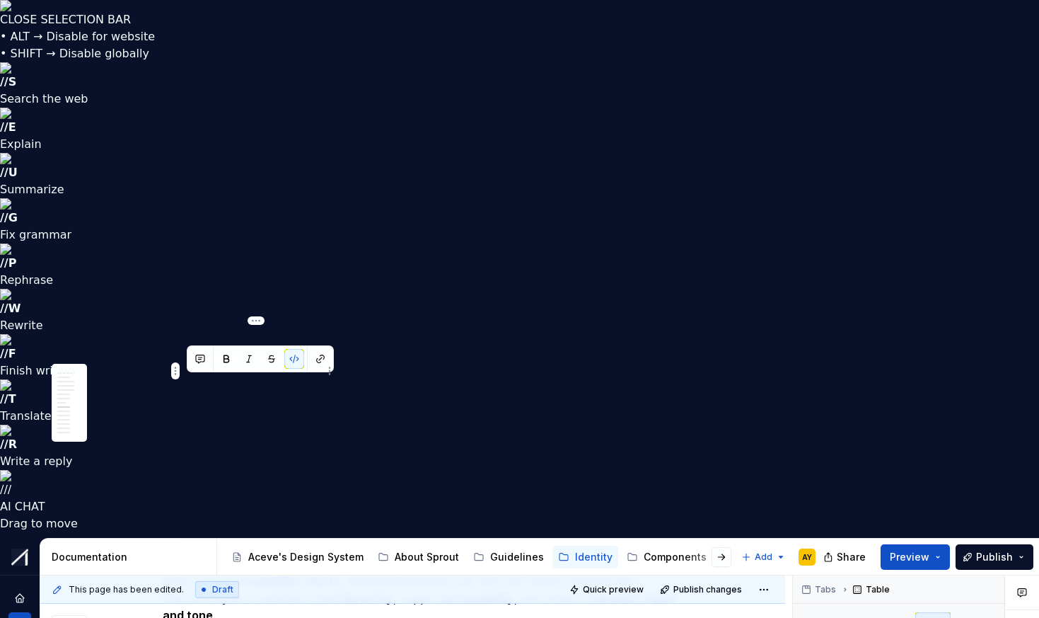
drag, startPoint x: 222, startPoint y: 384, endPoint x: 270, endPoint y: 382, distance: 48.1
copy code "--headline-medium"
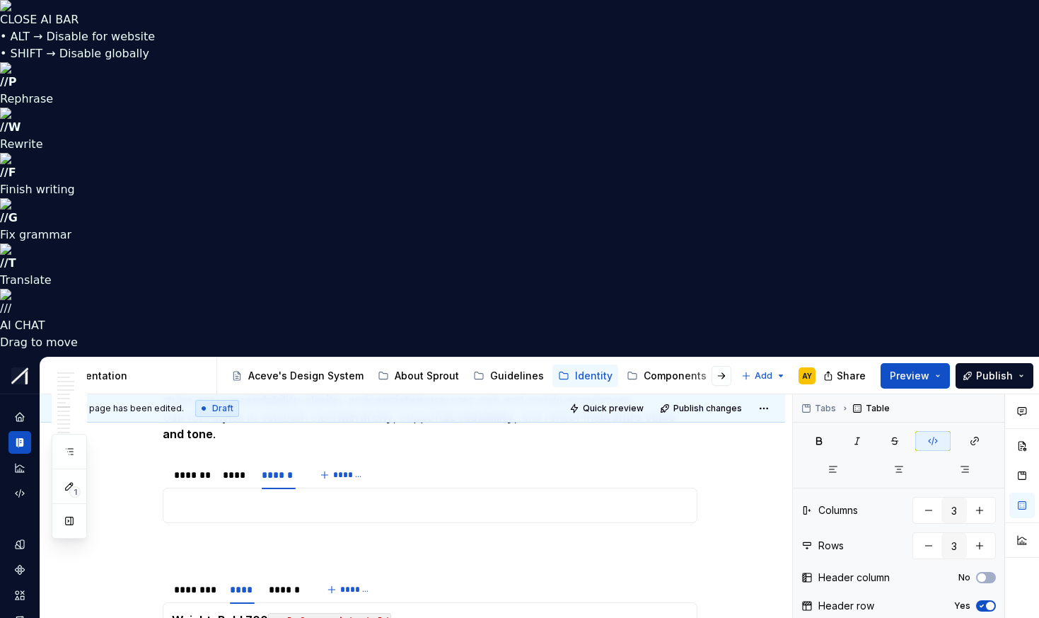
drag, startPoint x: 307, startPoint y: 397, endPoint x: 282, endPoint y: 393, distance: 25.1
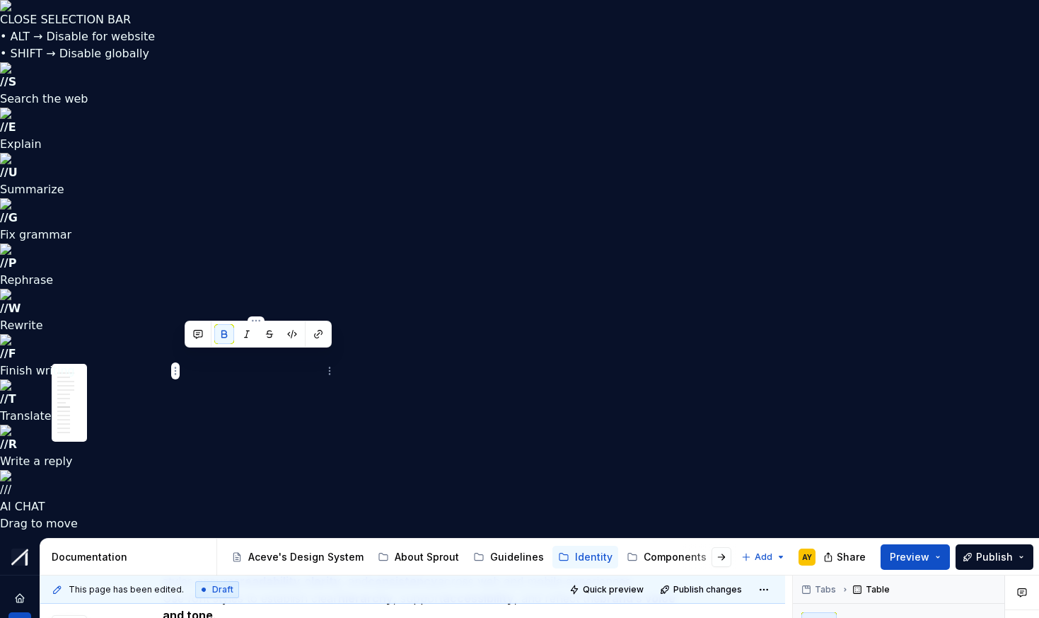
drag, startPoint x: 183, startPoint y: 361, endPoint x: 278, endPoint y: 370, distance: 95.3
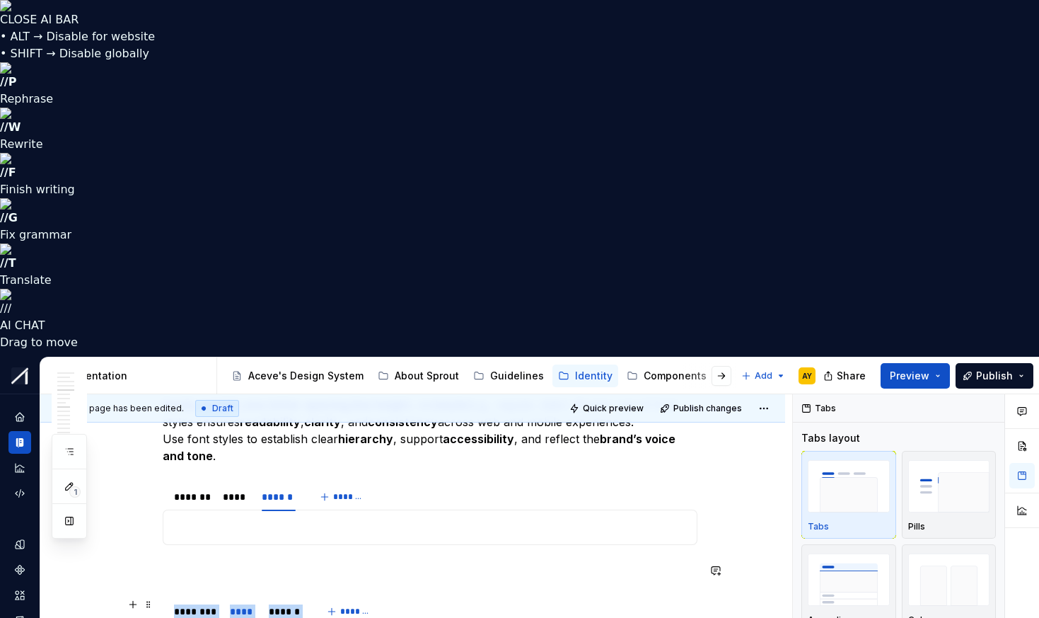
scroll to position [1655, 0]
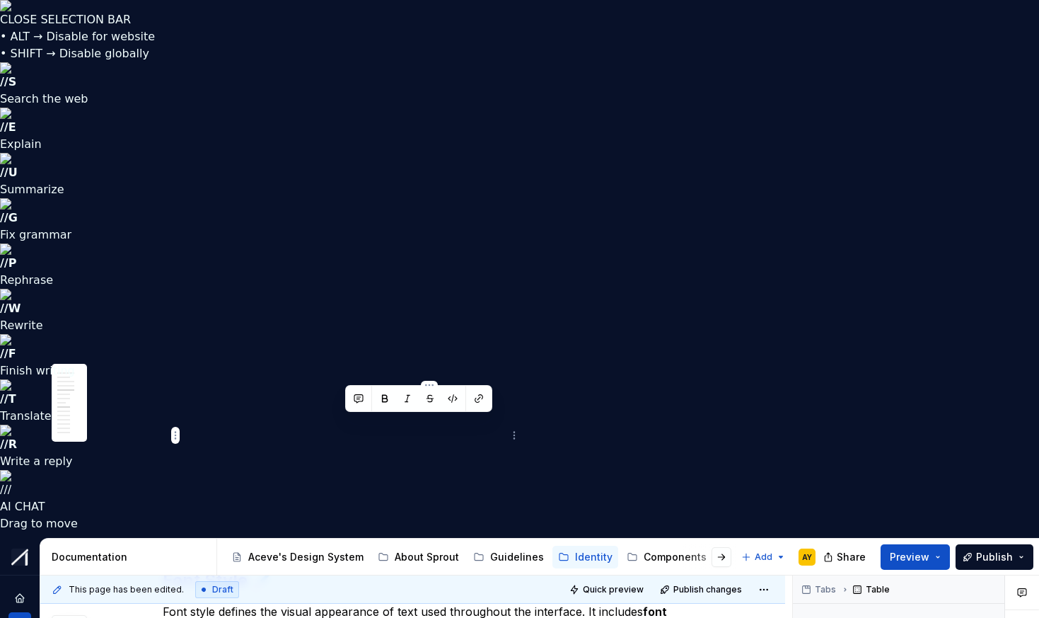
drag, startPoint x: 345, startPoint y: 423, endPoint x: 465, endPoint y: 445, distance: 122.3
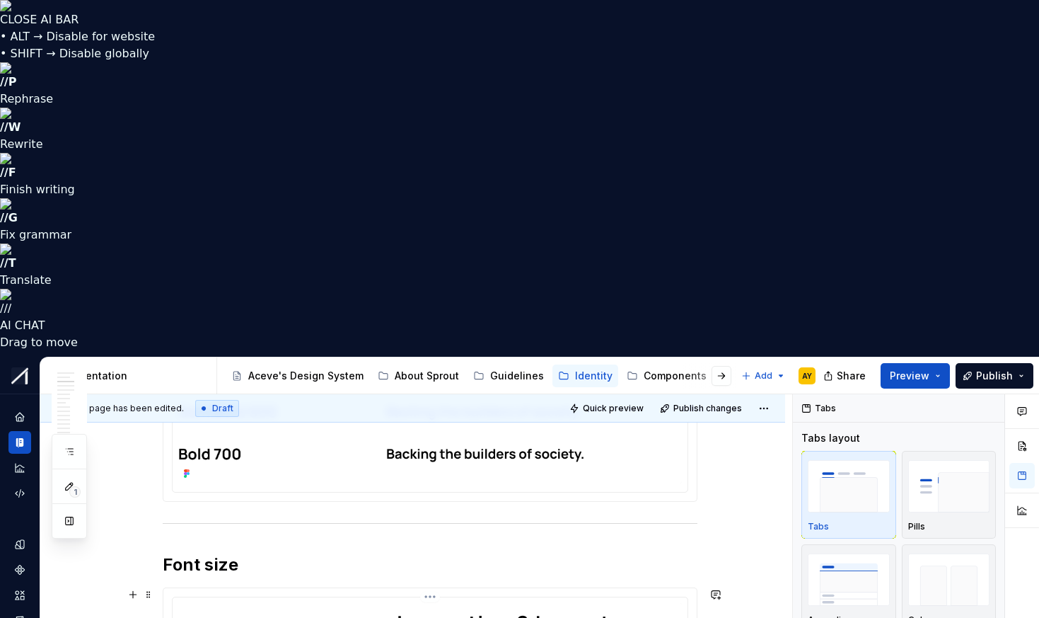
scroll to position [626, 0]
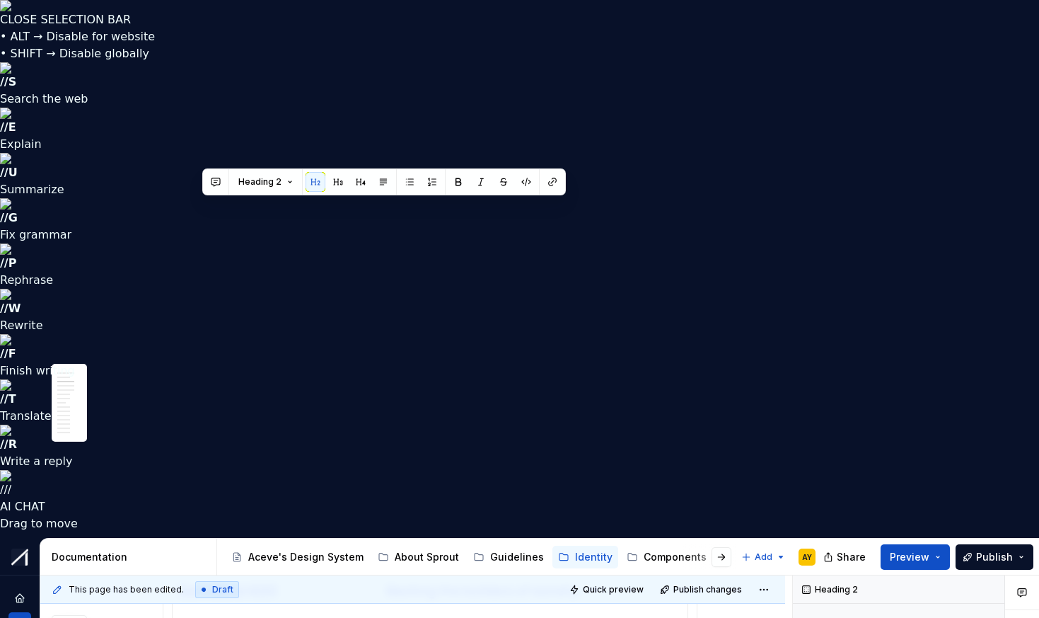
drag, startPoint x: 204, startPoint y: 209, endPoint x: 258, endPoint y: 209, distance: 53.1
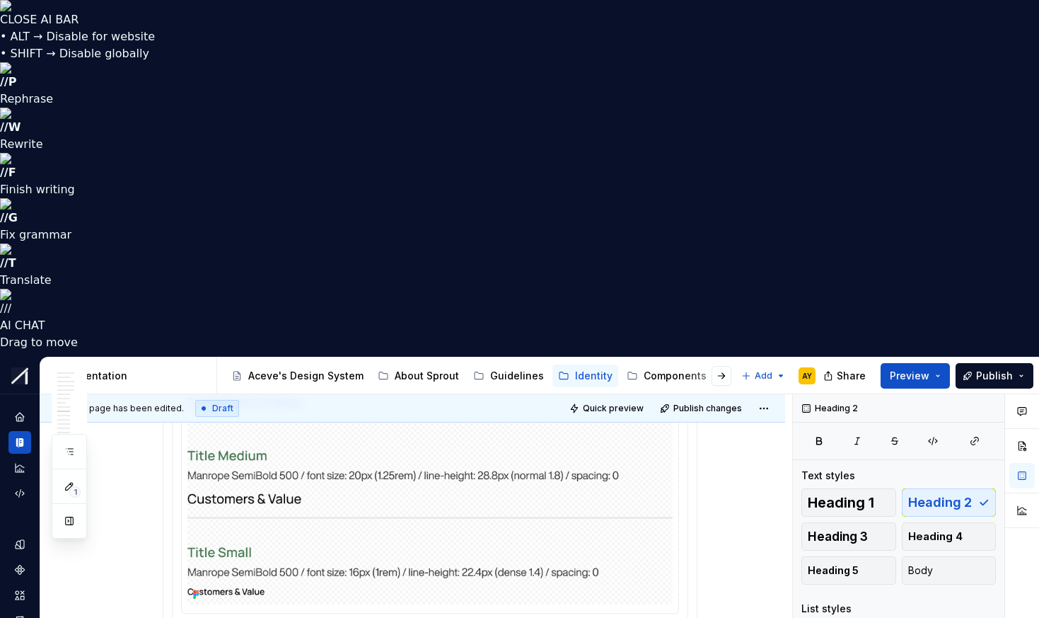
scroll to position [2316, 0]
type textarea "*"
